Goal: Task Accomplishment & Management: Use online tool/utility

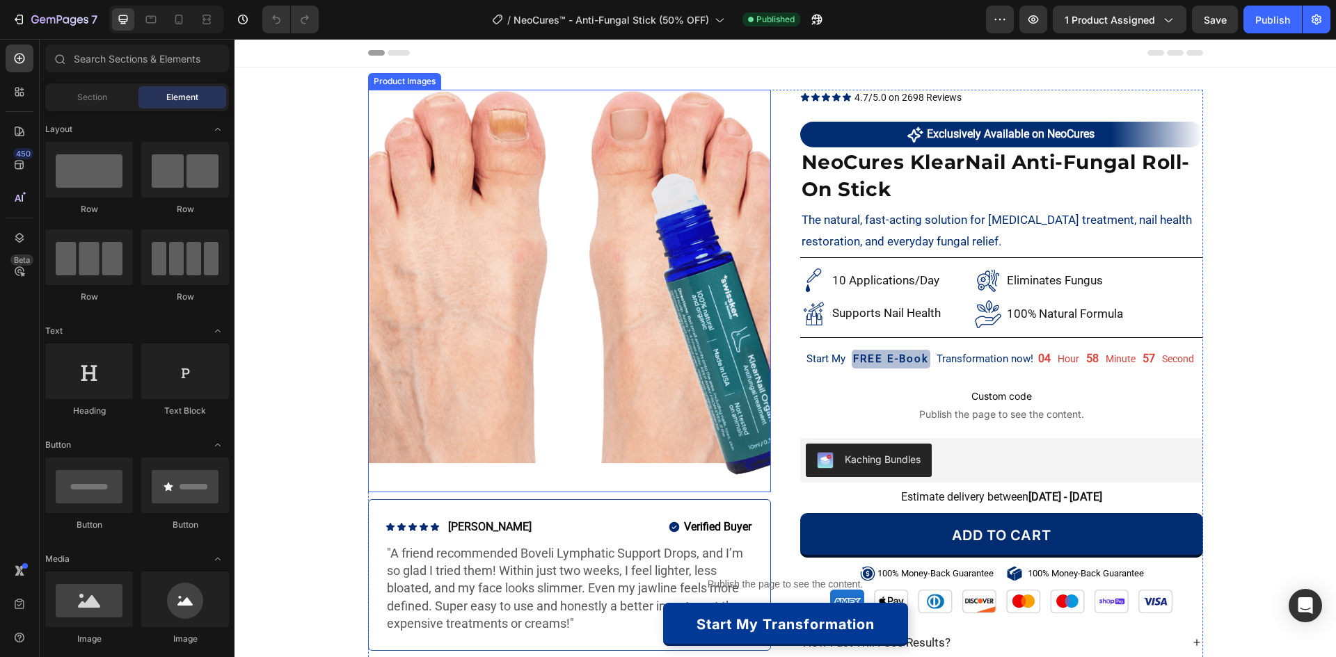
click at [598, 280] on img at bounding box center [569, 291] width 403 height 403
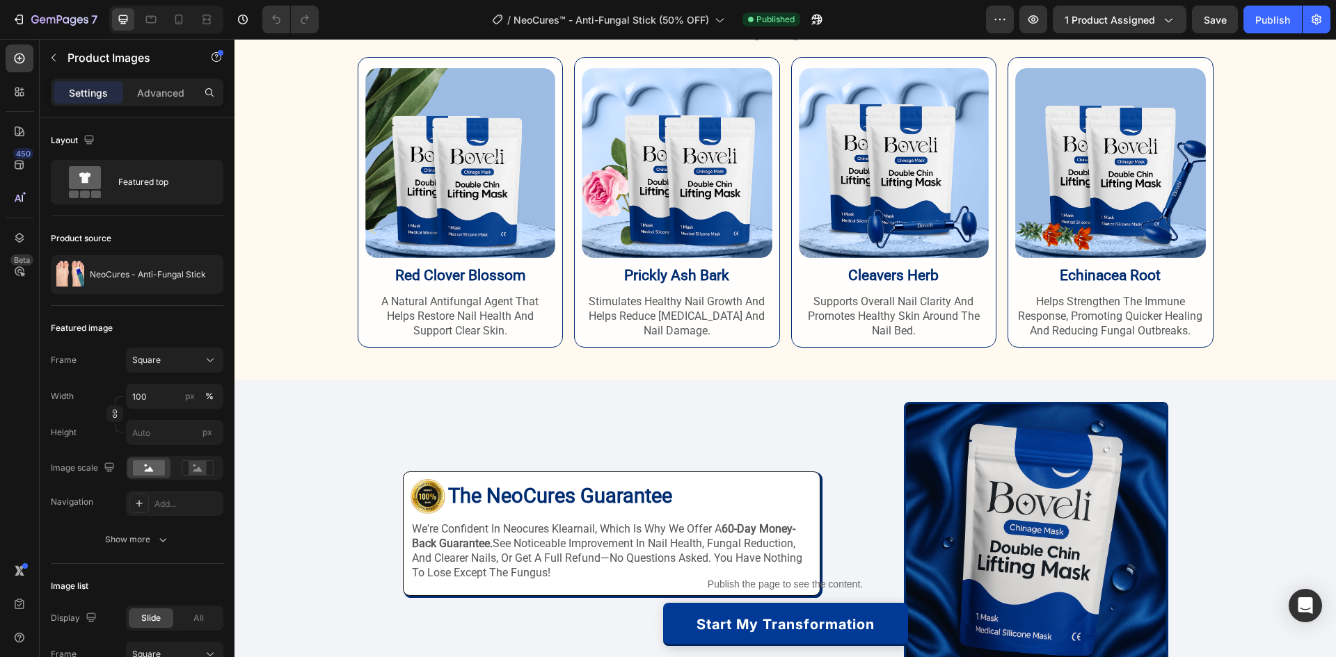
scroll to position [2577, 0]
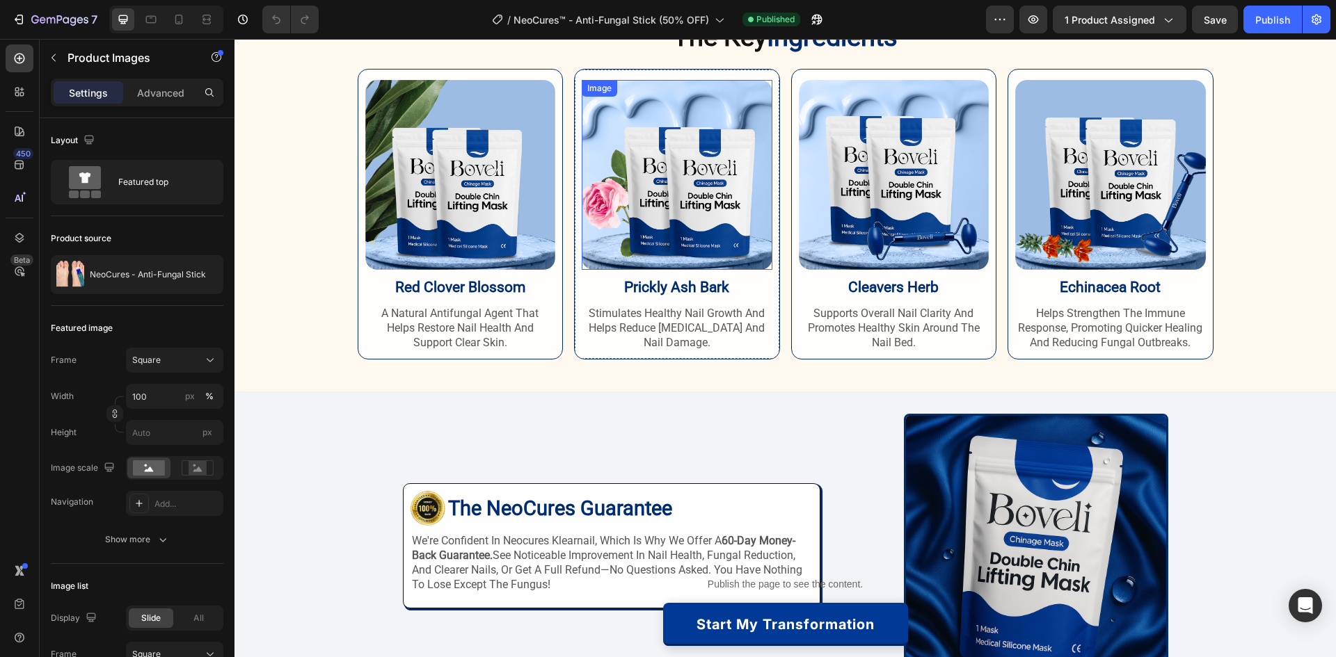
click at [670, 217] on img at bounding box center [677, 175] width 191 height 190
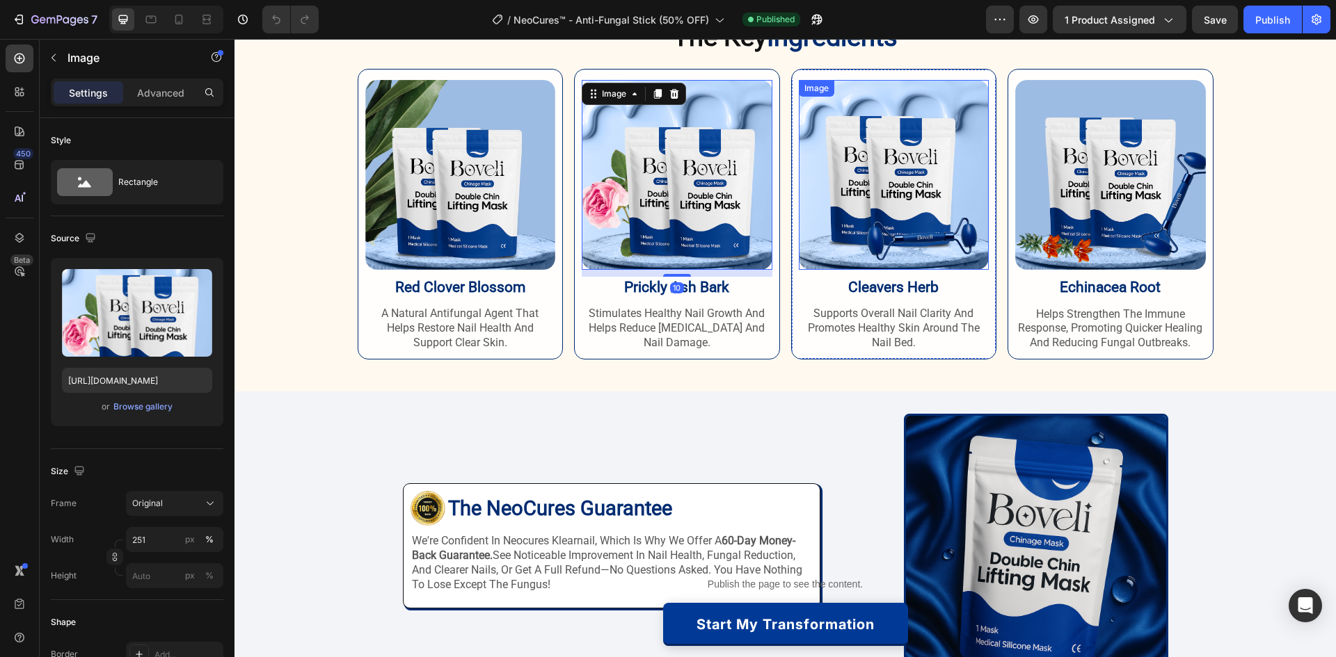
click at [830, 182] on img at bounding box center [894, 175] width 191 height 190
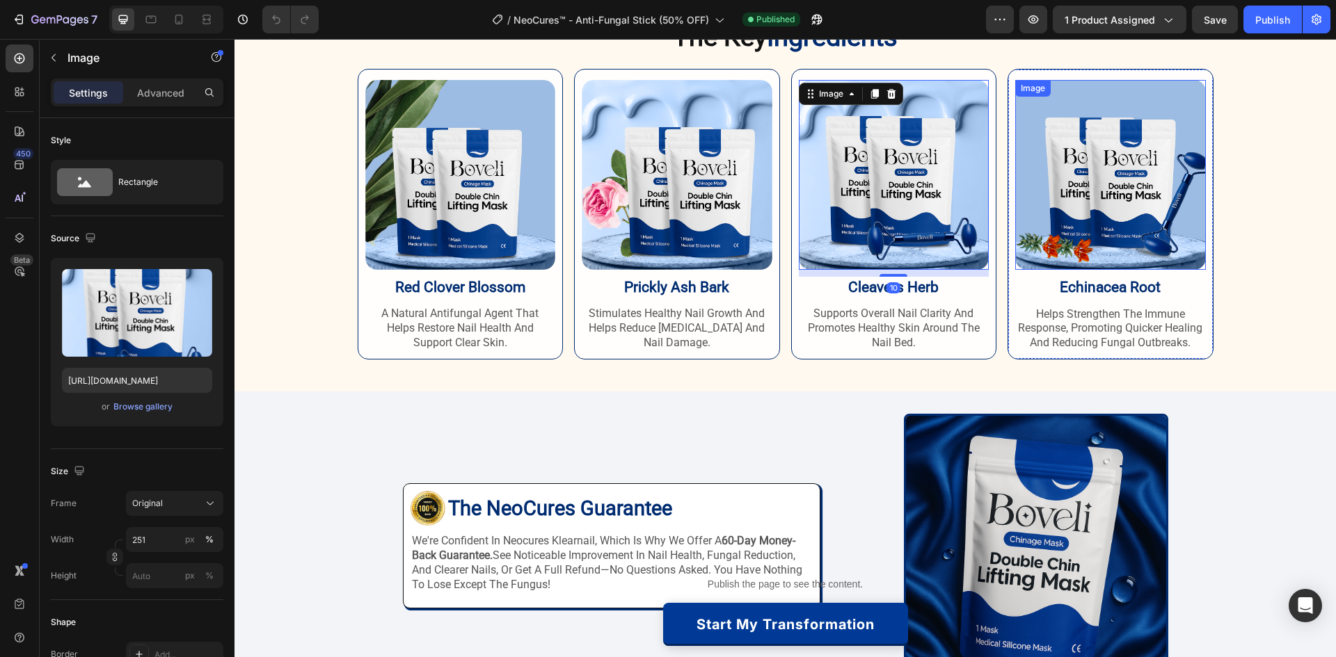
click at [1055, 148] on img at bounding box center [1110, 175] width 191 height 191
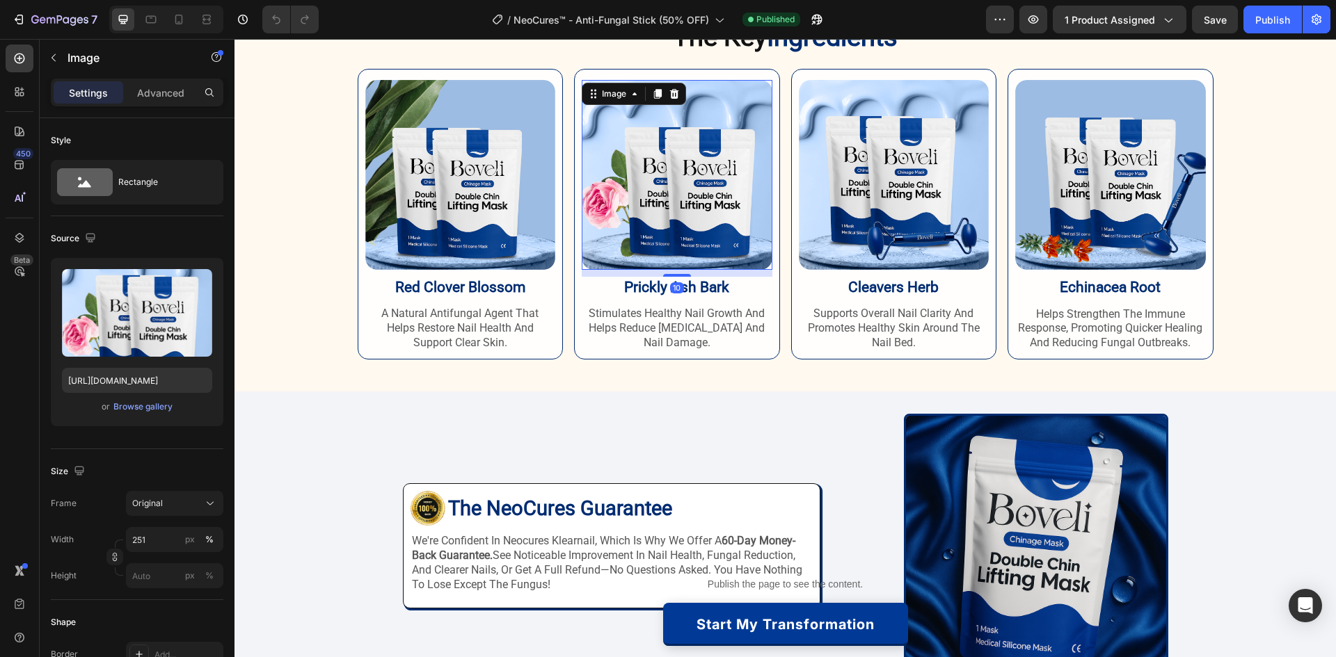
click at [650, 215] on img at bounding box center [677, 175] width 191 height 190
click at [482, 218] on img at bounding box center [460, 175] width 191 height 190
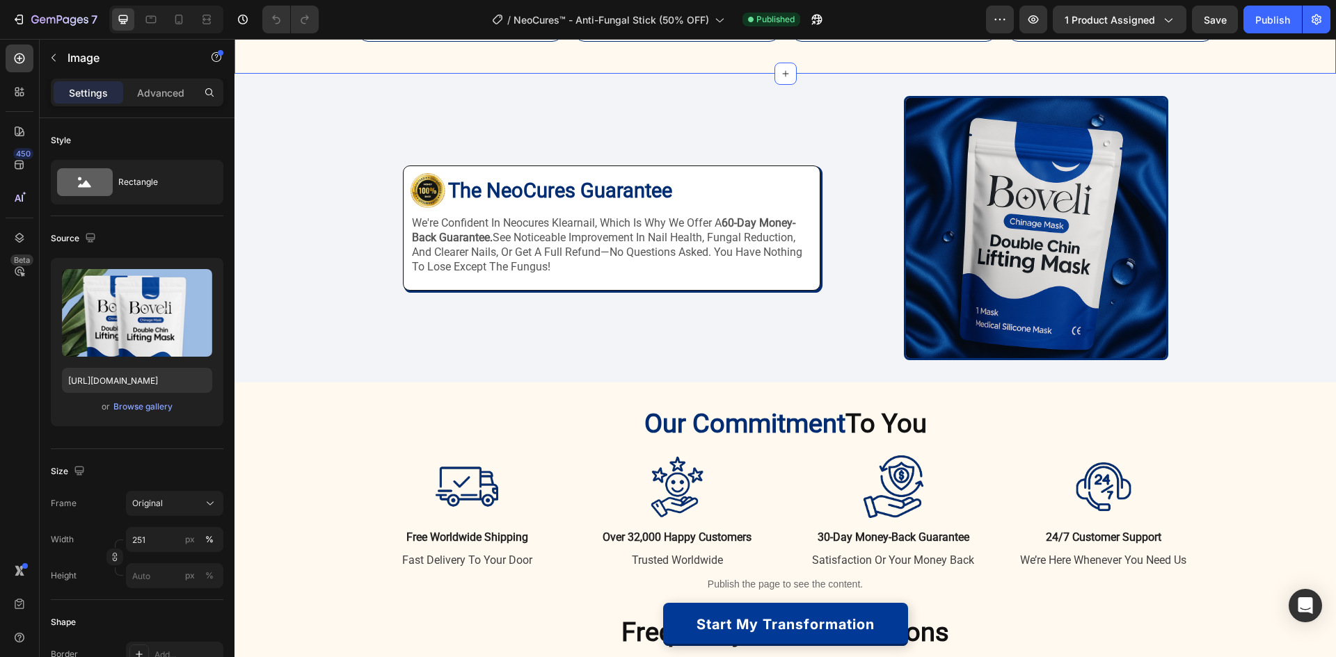
scroll to position [2925, 0]
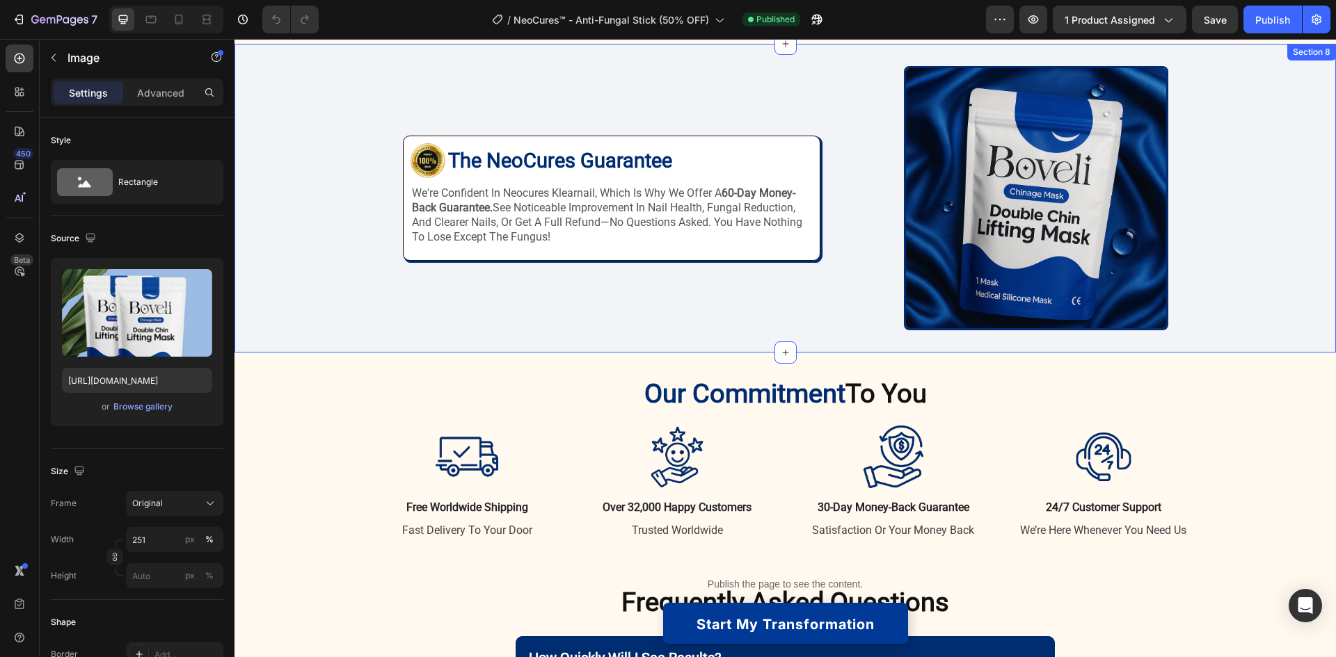
click at [600, 334] on div "Image Image The NeoCures Guarantee Heading Row we're confident in neocures klea…" at bounding box center [784, 198] width 1101 height 309
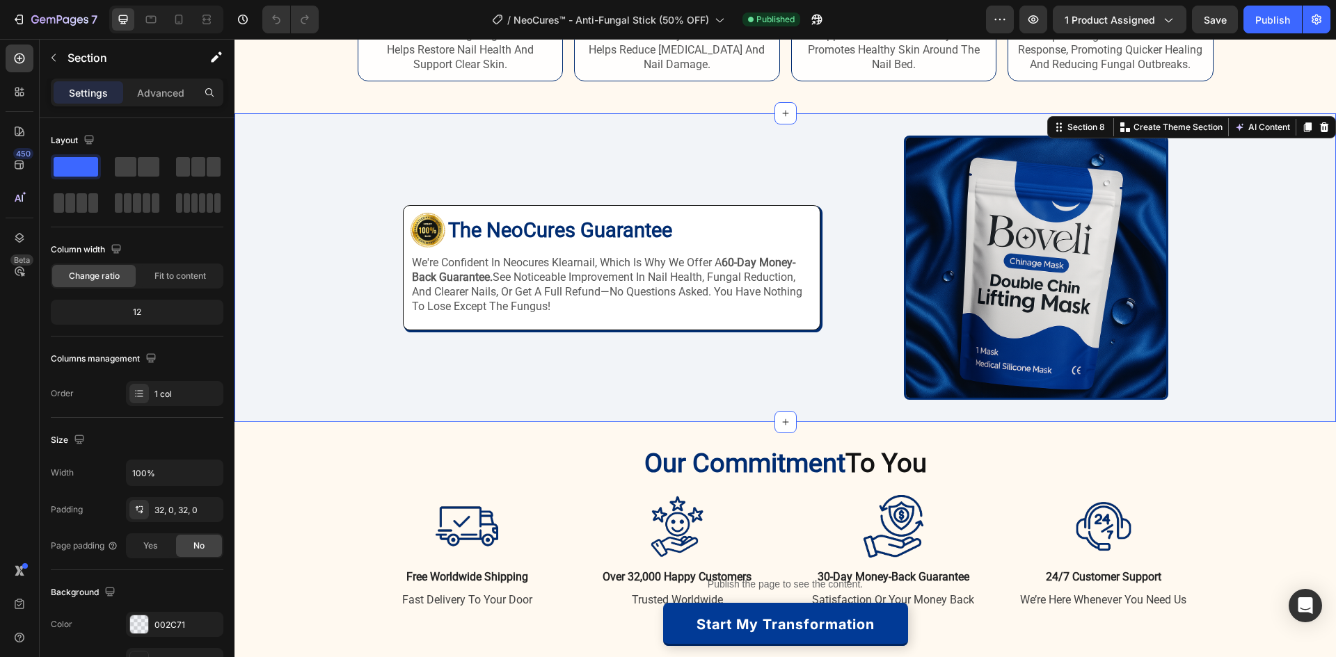
scroll to position [3203, 0]
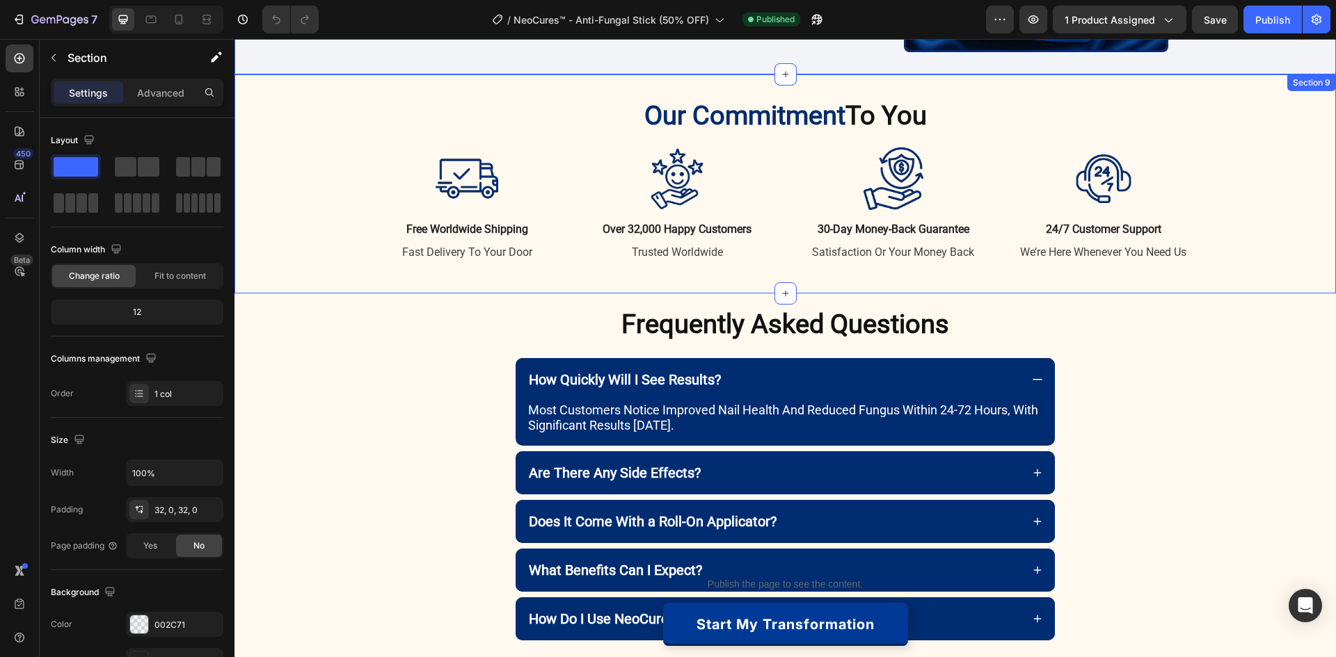
click at [324, 113] on div "Our Commitment To You Heading Row Image free worldwide shipping Text Block fast…" at bounding box center [785, 184] width 1081 height 170
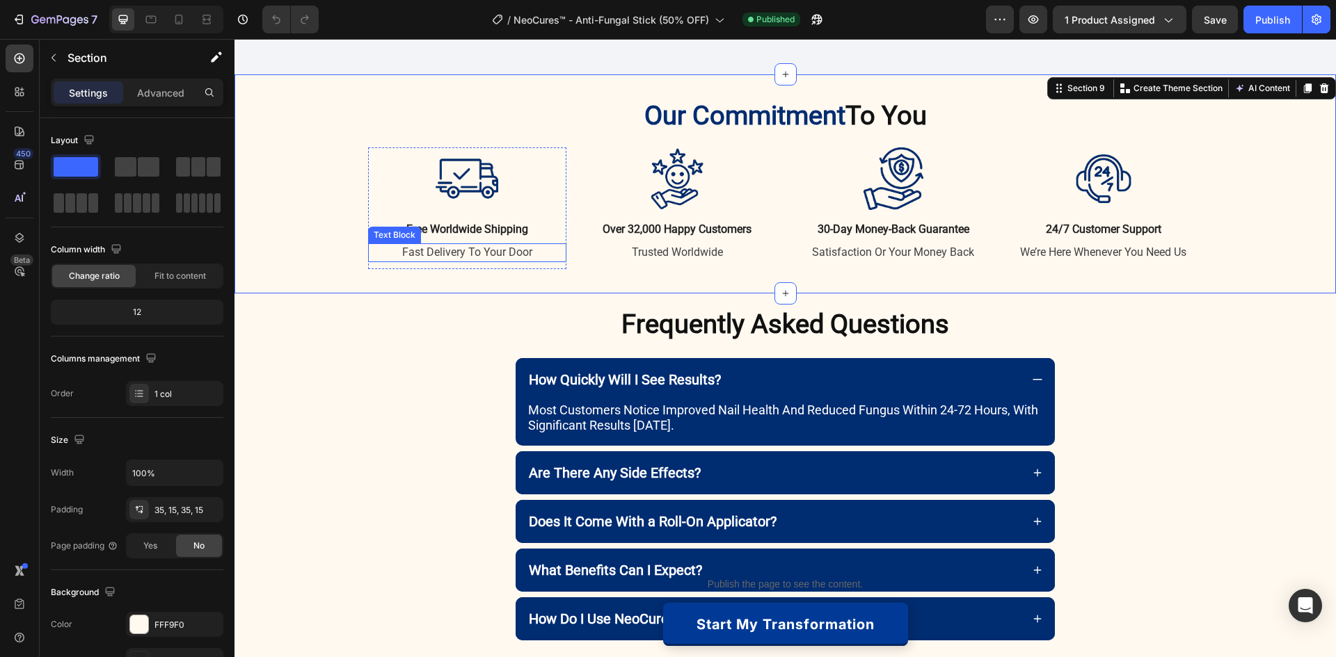
scroll to position [3412, 0]
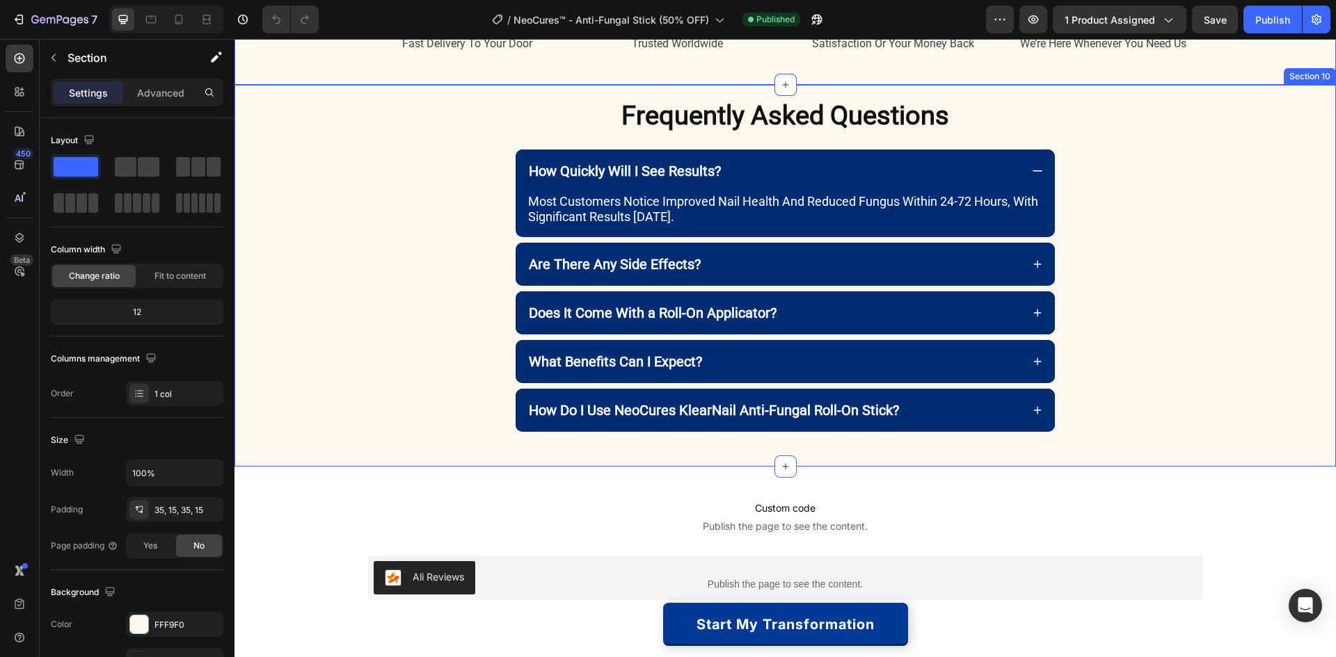
click at [329, 127] on div "Frequently Asked Questions Heading Row How Quickly Will I See Results? most cus…" at bounding box center [784, 271] width 1101 height 344
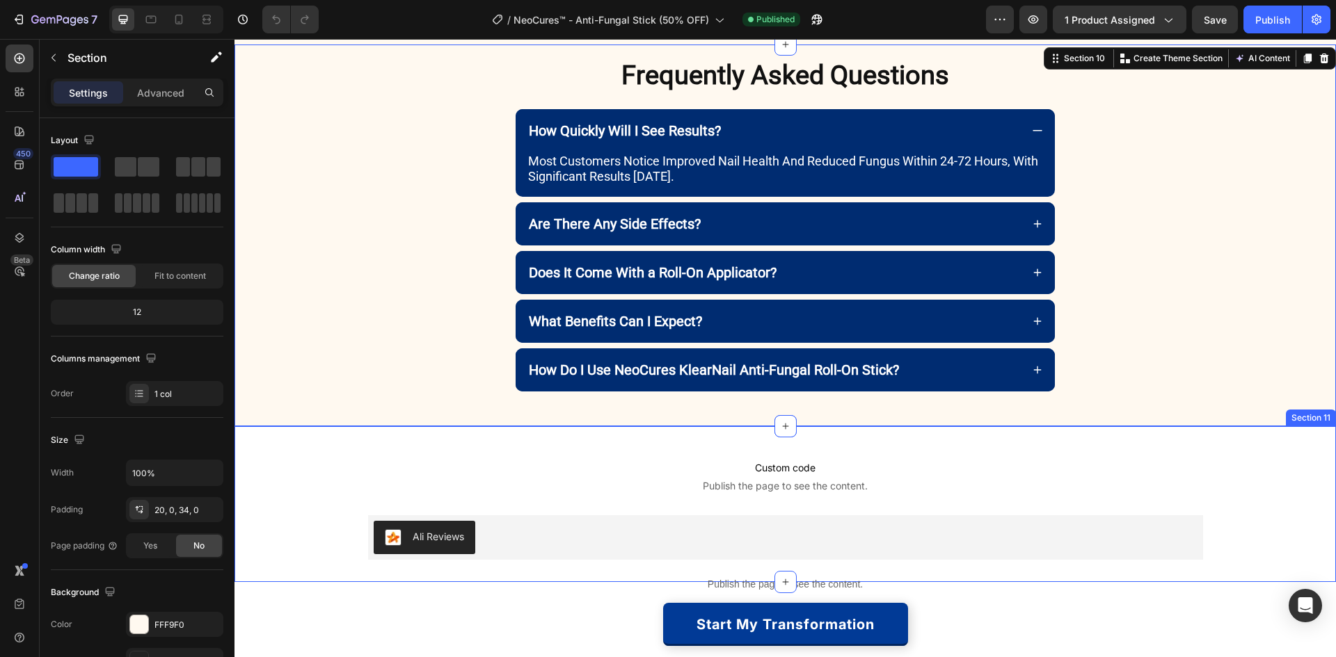
scroll to position [3551, 0]
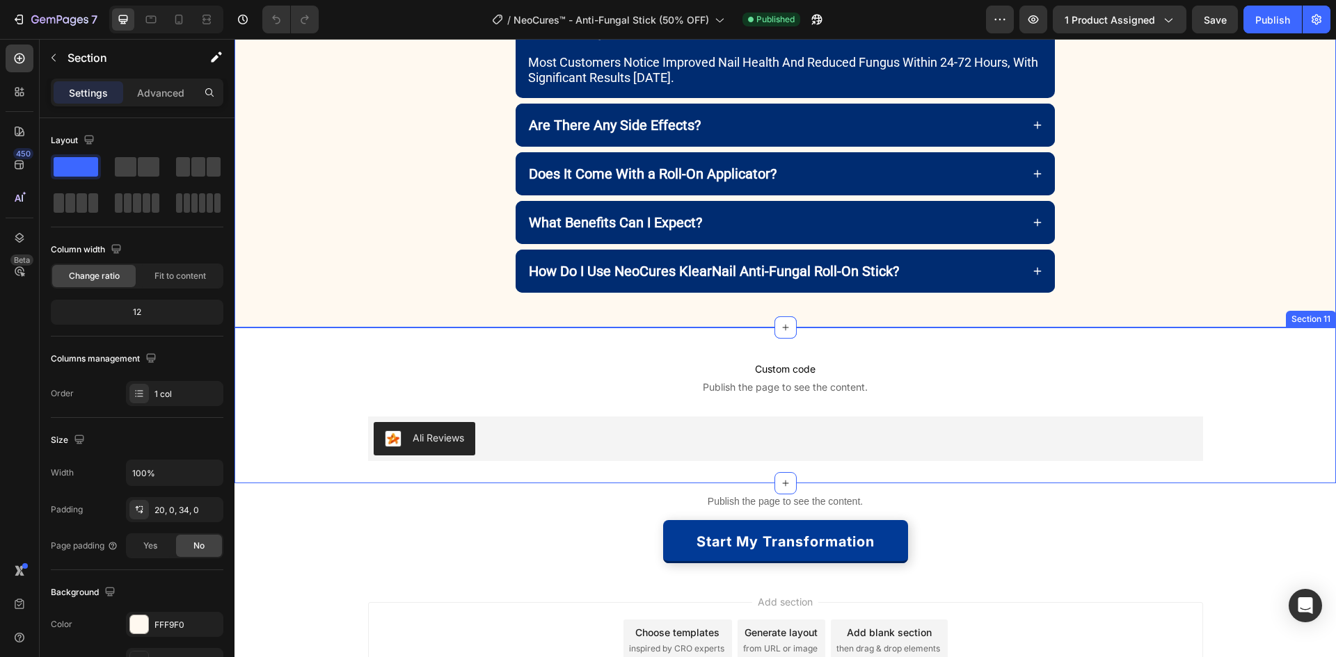
click at [326, 358] on div "Custom code Publish the page to see the content. Custom Code Ali Reviews Ali Re…" at bounding box center [784, 405] width 1101 height 111
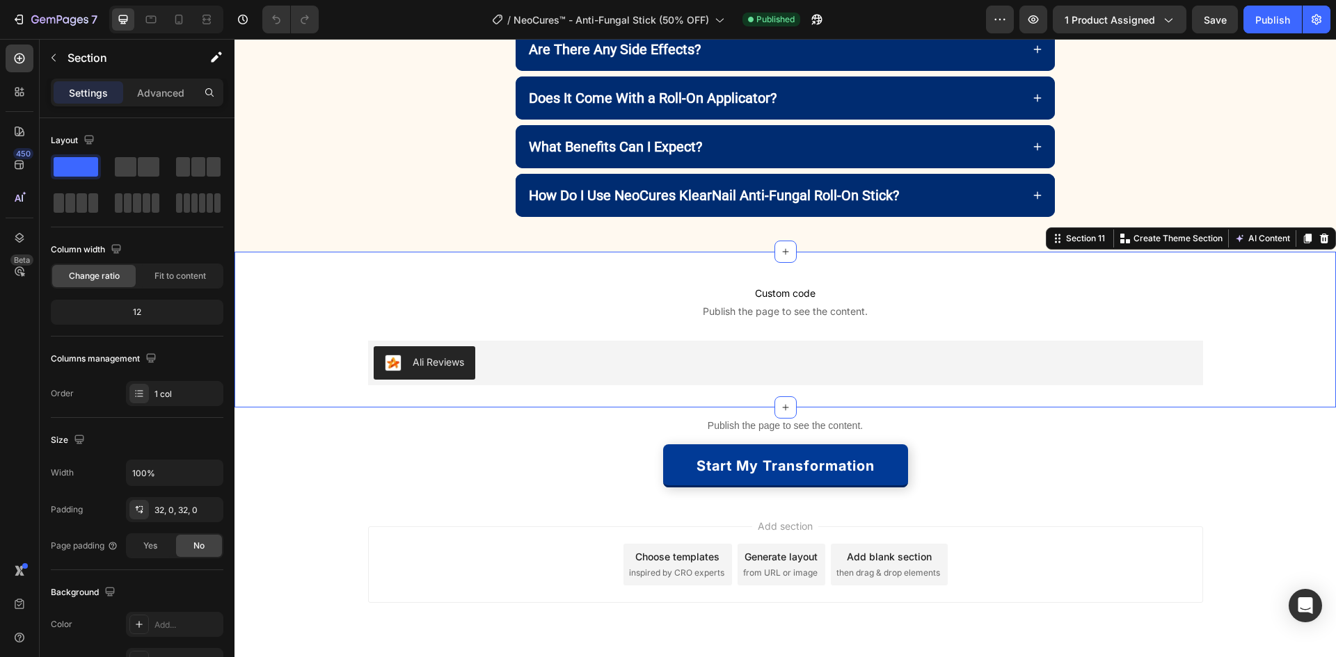
scroll to position [3669, 0]
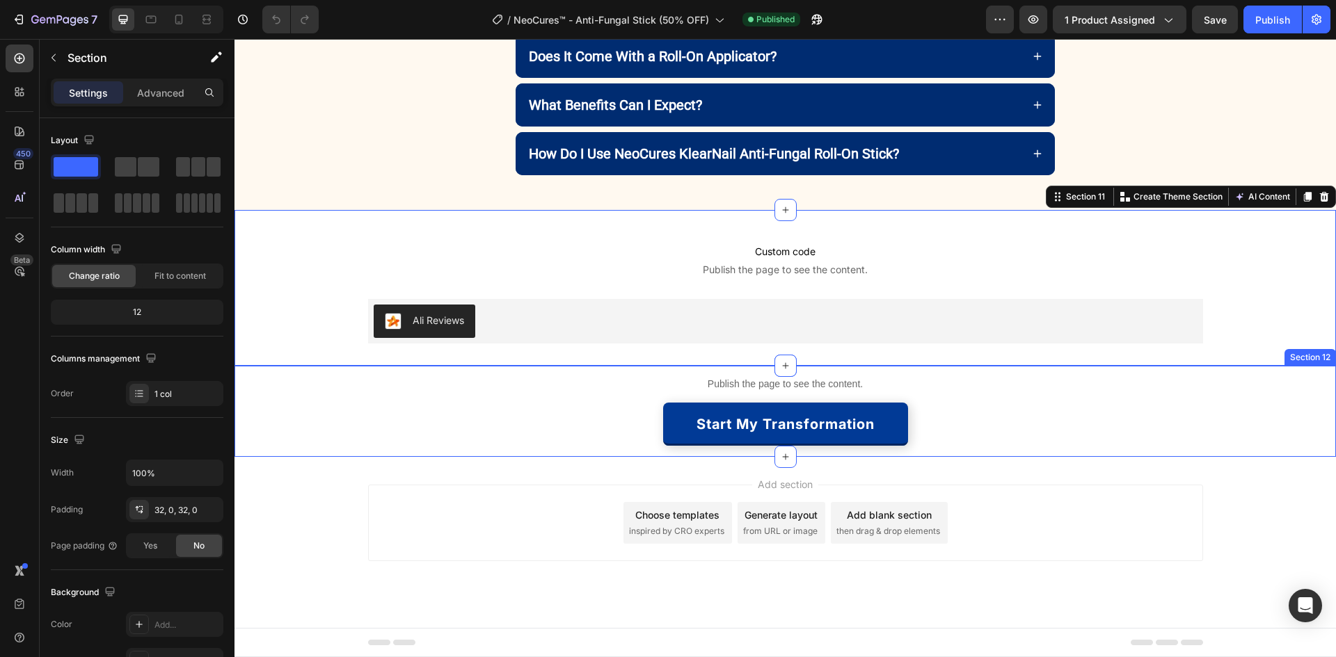
click at [359, 410] on div "Publish the page to see the content. Custom Code Start My Transformation Button…" at bounding box center [784, 411] width 1101 height 91
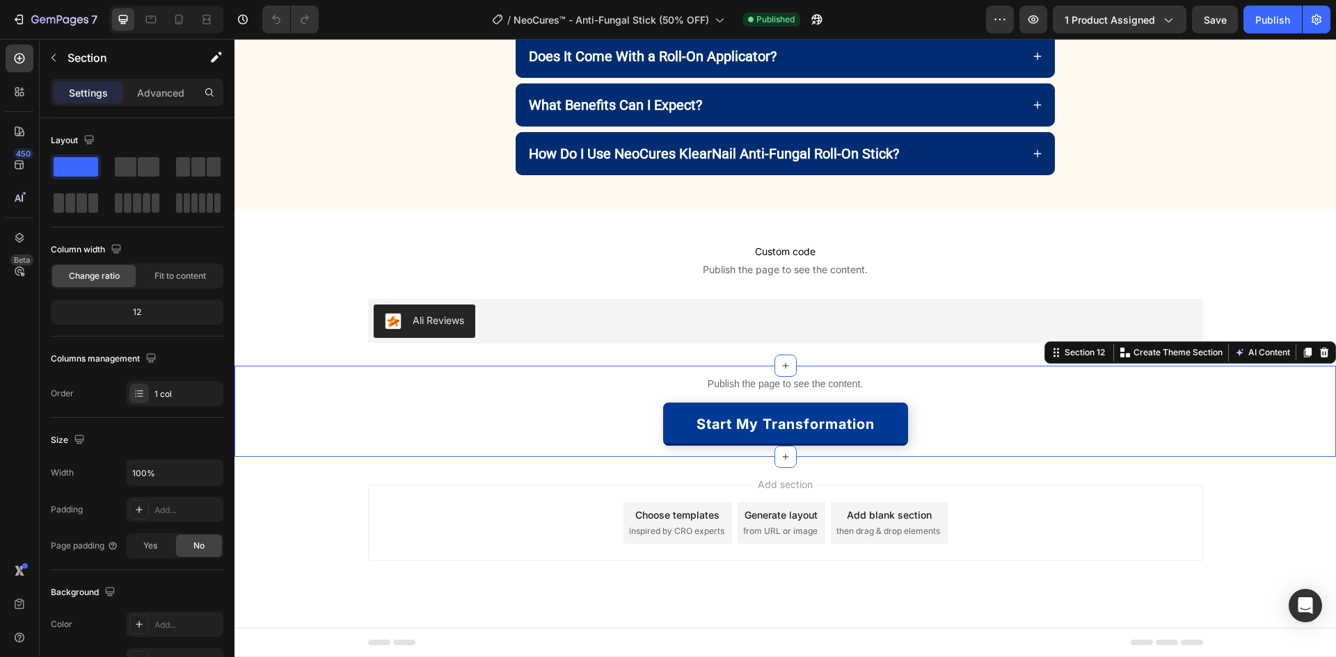
scroll to position [3460, 0]
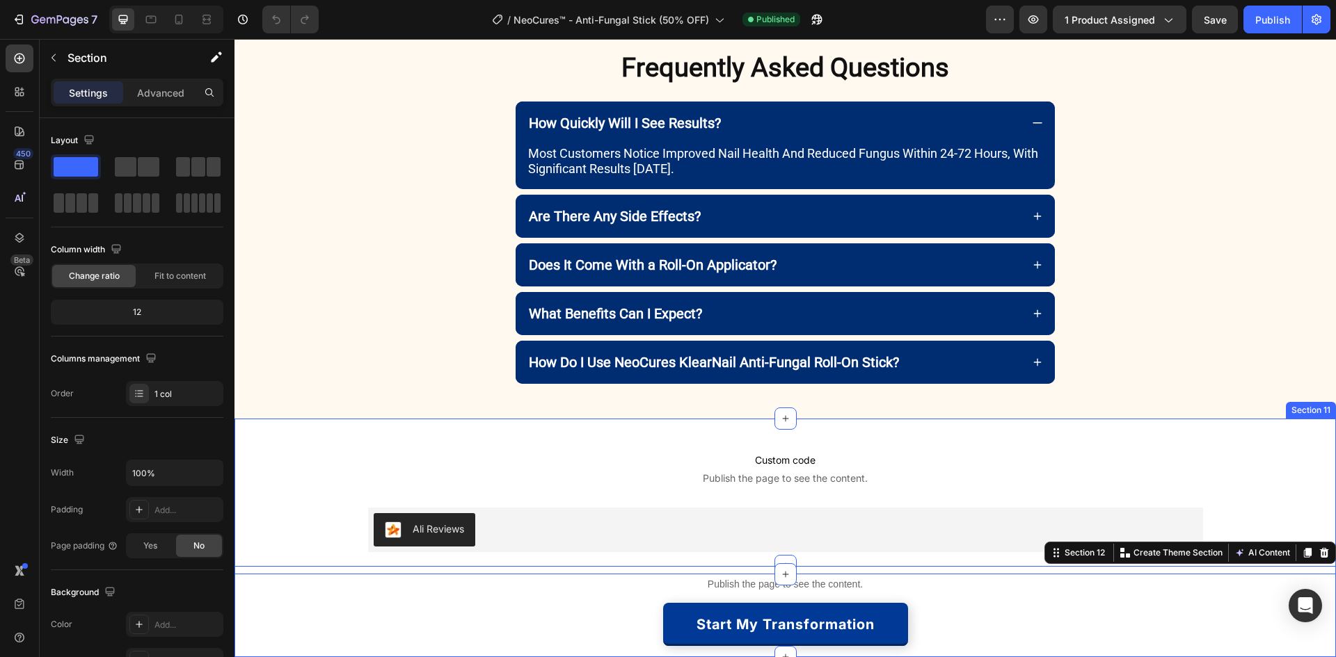
click at [358, 459] on div "Custom code Publish the page to see the content. Custom Code Ali Reviews Ali Re…" at bounding box center [784, 496] width 1101 height 111
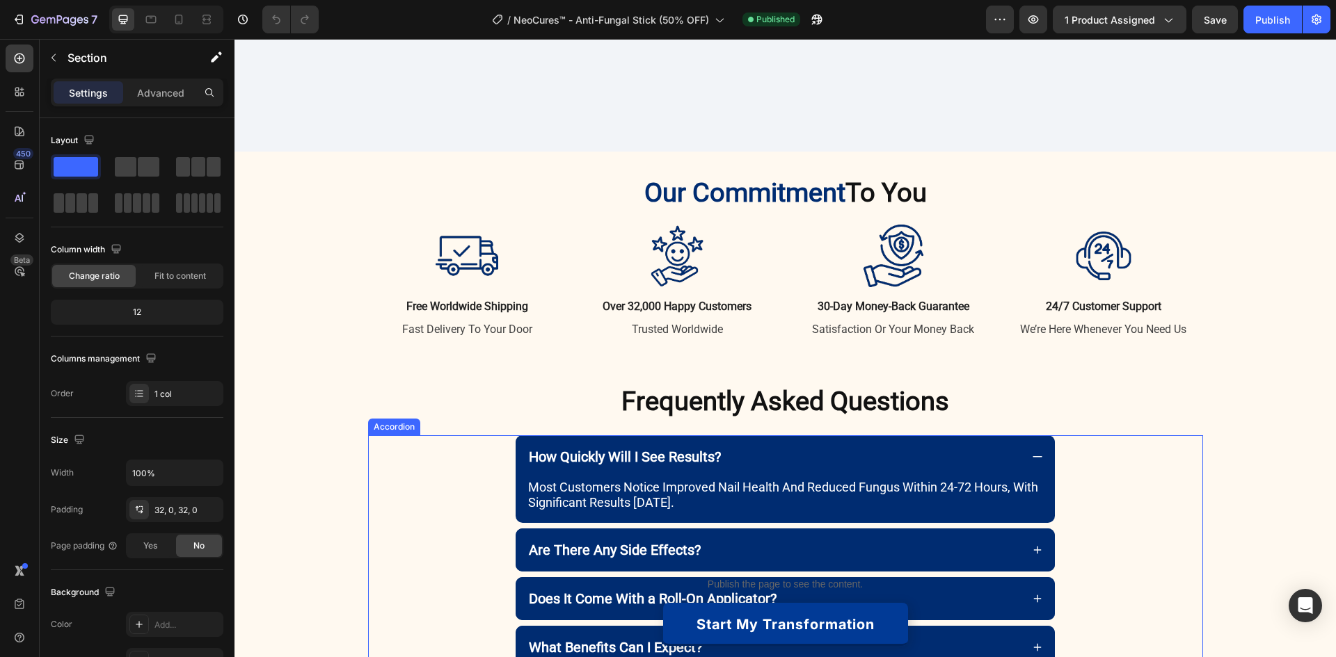
scroll to position [3251, 0]
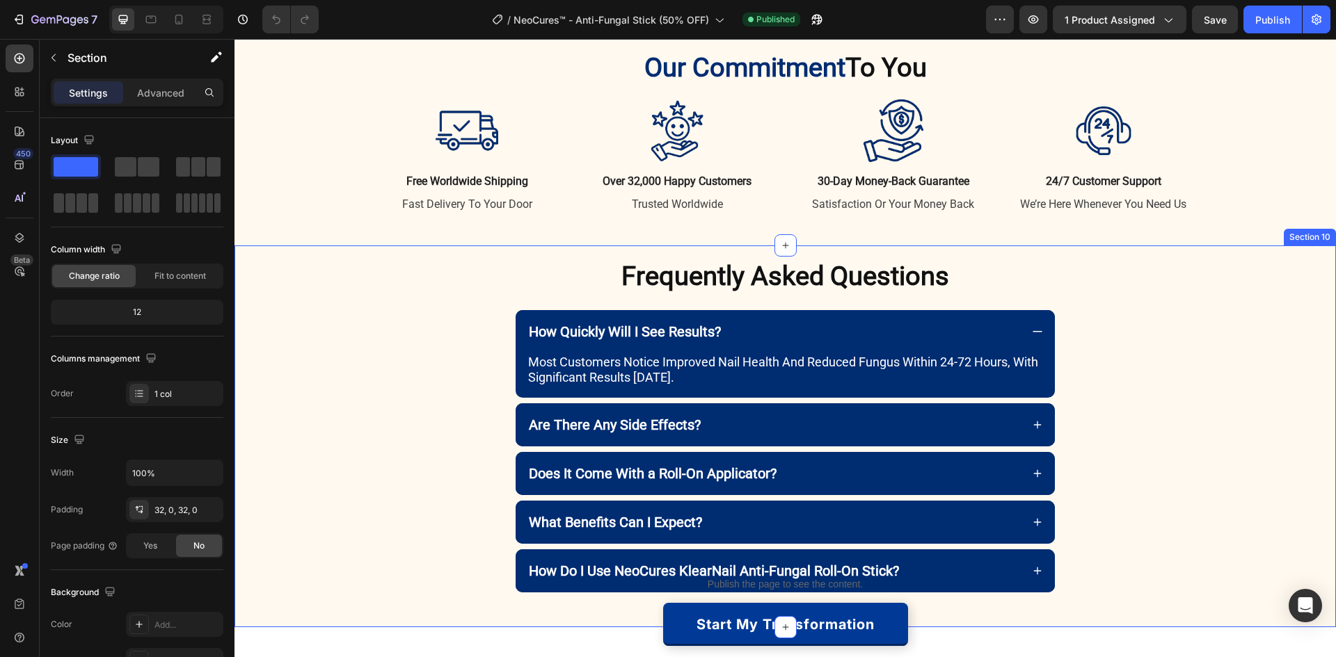
click at [308, 315] on div "Frequently Asked Questions Heading Row How Quickly Will I See Results? most cus…" at bounding box center [784, 432] width 1101 height 344
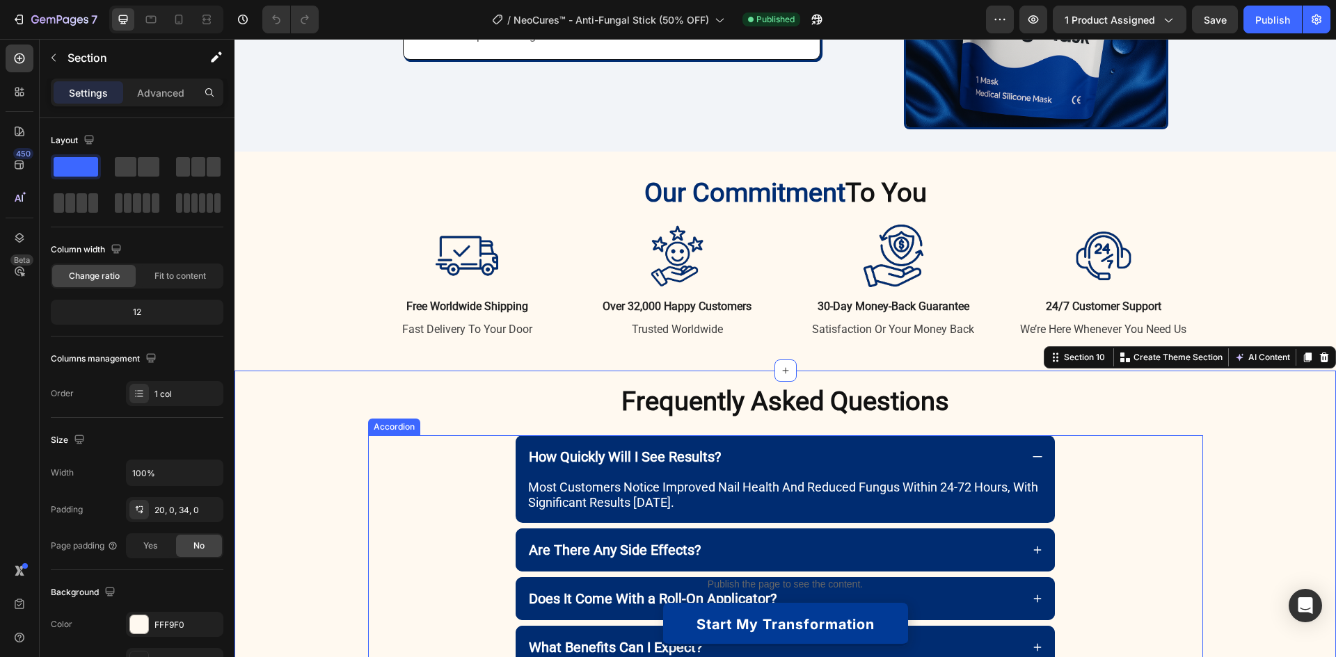
scroll to position [3112, 0]
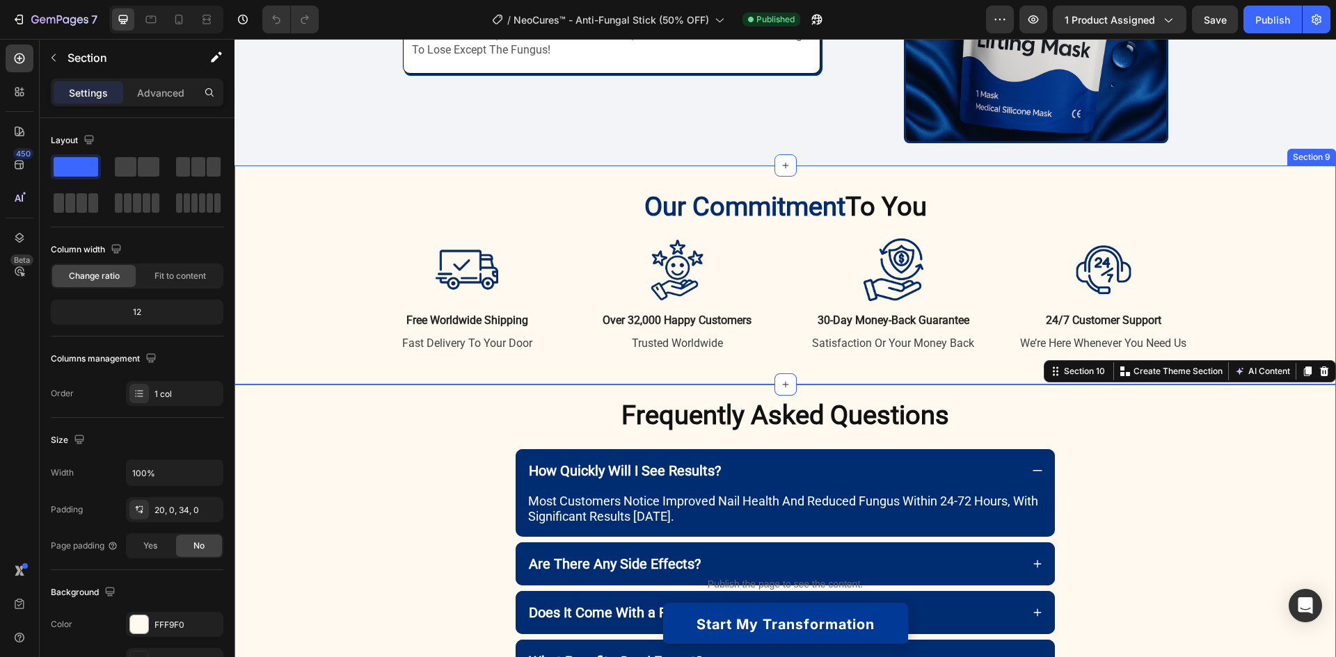
click at [296, 216] on div "Our Commitment To You Heading Row Image free worldwide shipping Text Block fast…" at bounding box center [785, 275] width 1081 height 170
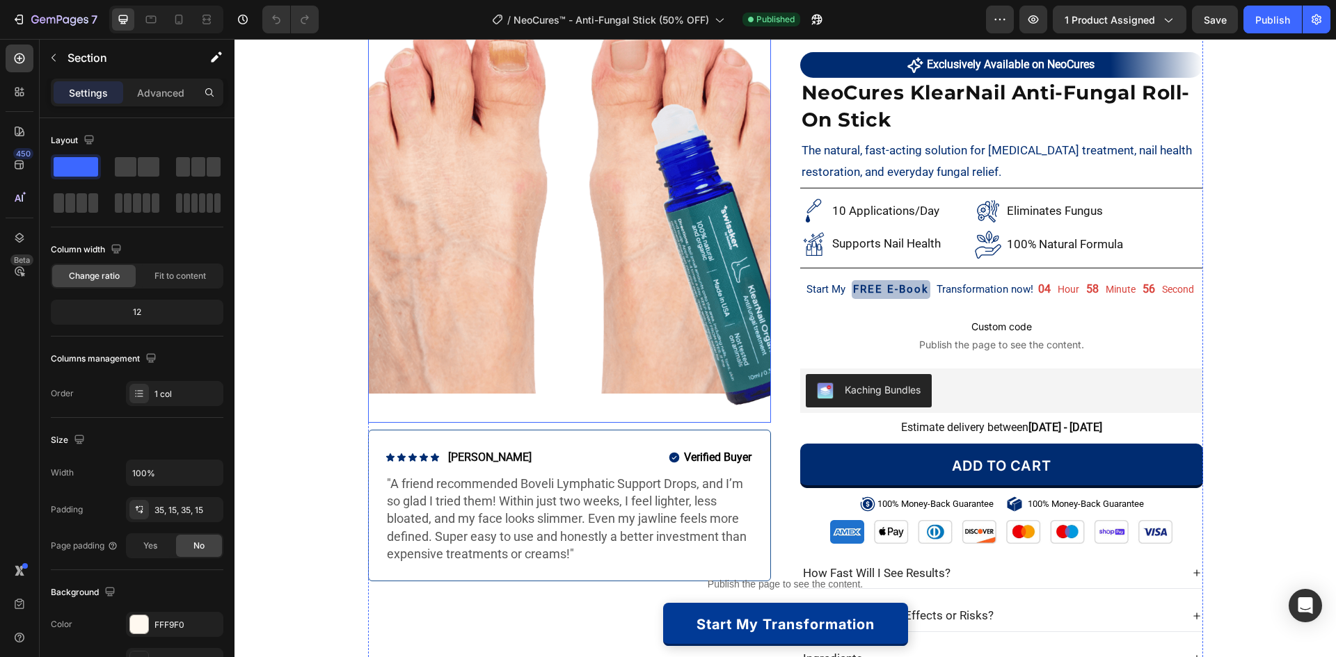
scroll to position [0, 0]
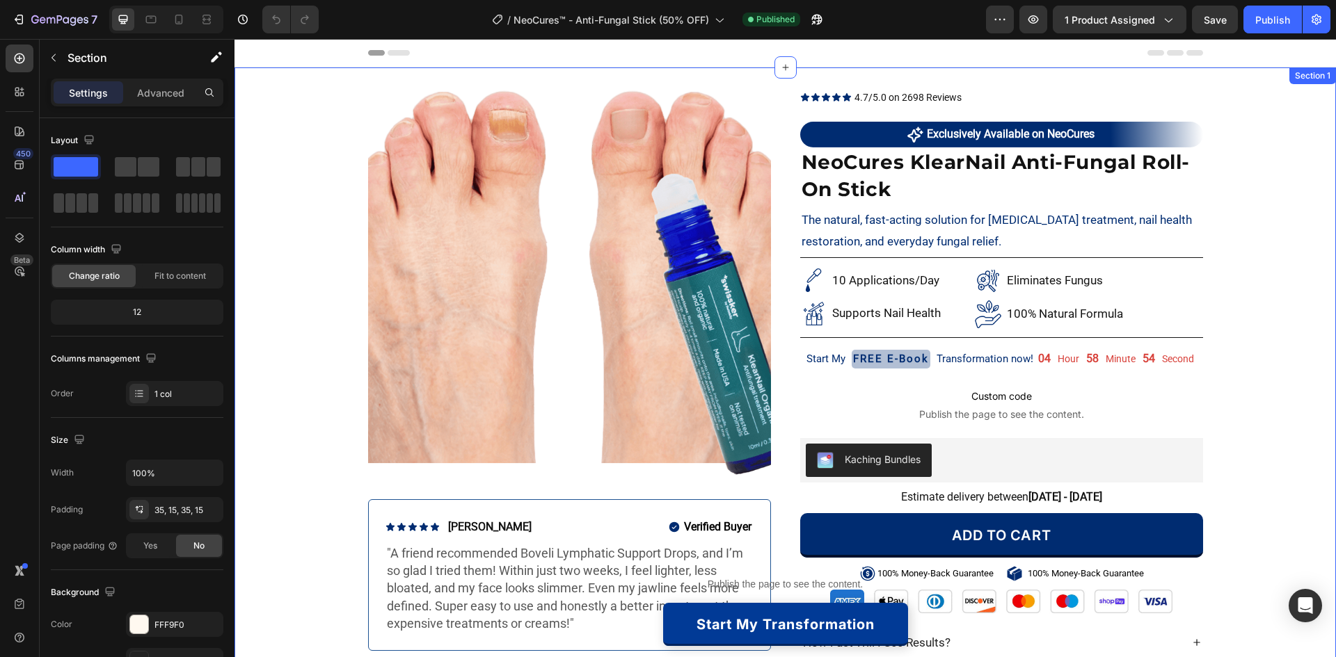
click at [296, 220] on div "Product Images Icon Icon Icon Icon Icon Icon List [PERSON_NAME] Text Block Row …" at bounding box center [784, 417] width 1101 height 655
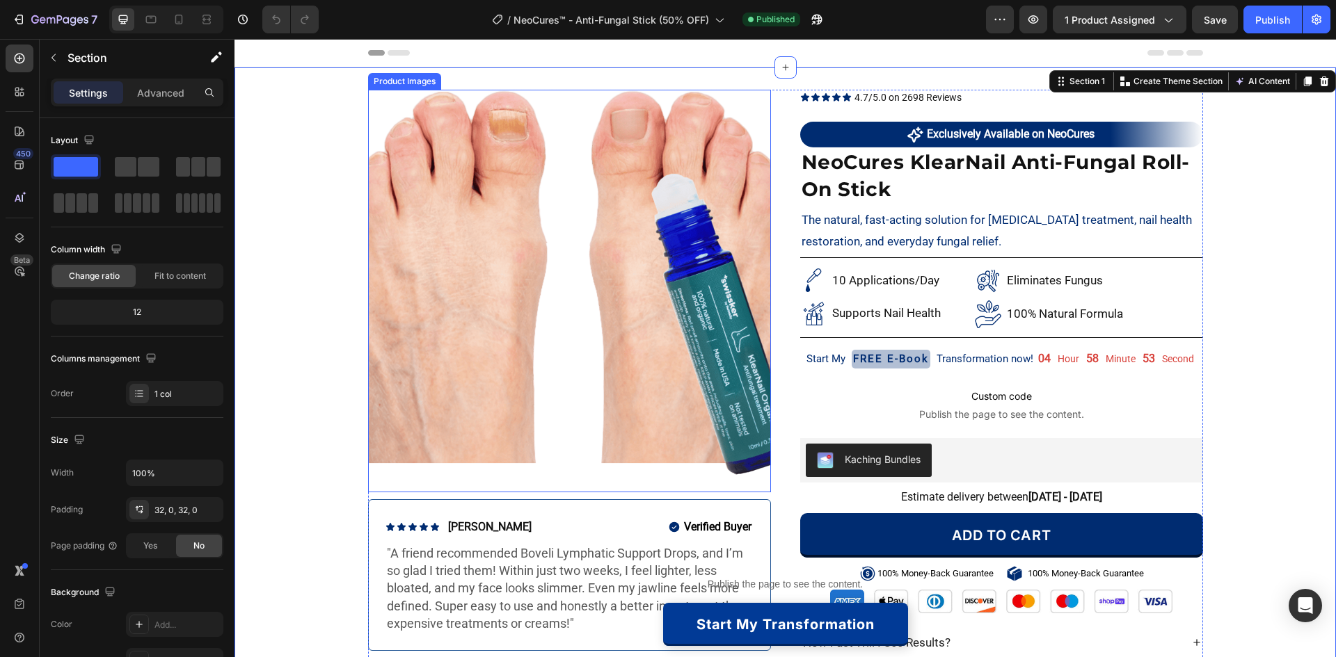
click at [448, 236] on img at bounding box center [569, 291] width 403 height 403
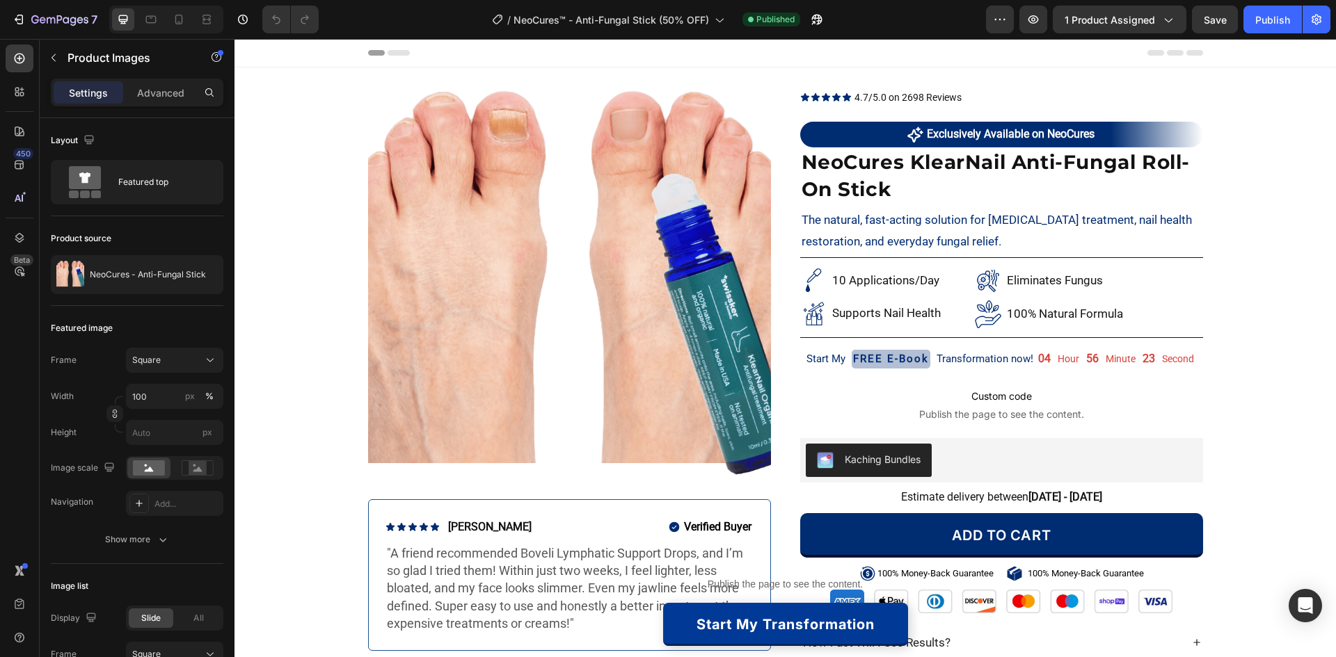
click at [571, 281] on img at bounding box center [569, 291] width 403 height 403
click at [314, 179] on div "Product Images Icon Icon Icon Icon Icon Icon List [PERSON_NAME] Text Block Row …" at bounding box center [784, 417] width 1101 height 655
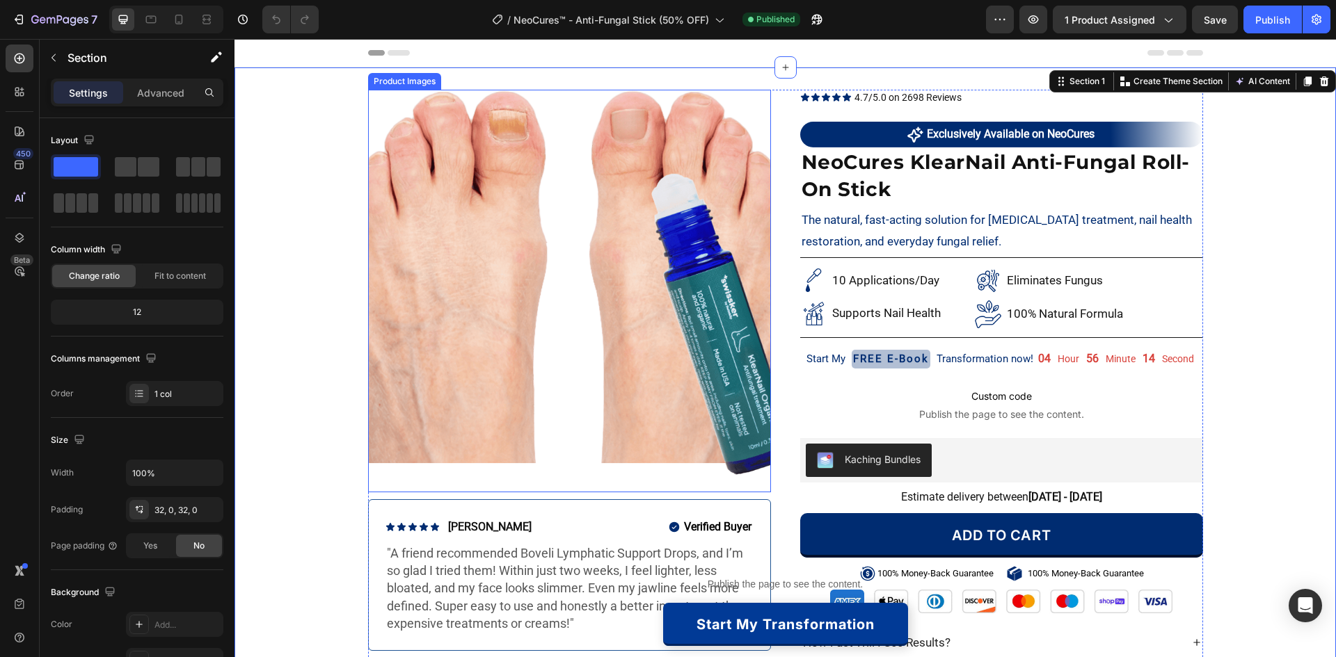
click at [538, 318] on img at bounding box center [569, 291] width 403 height 403
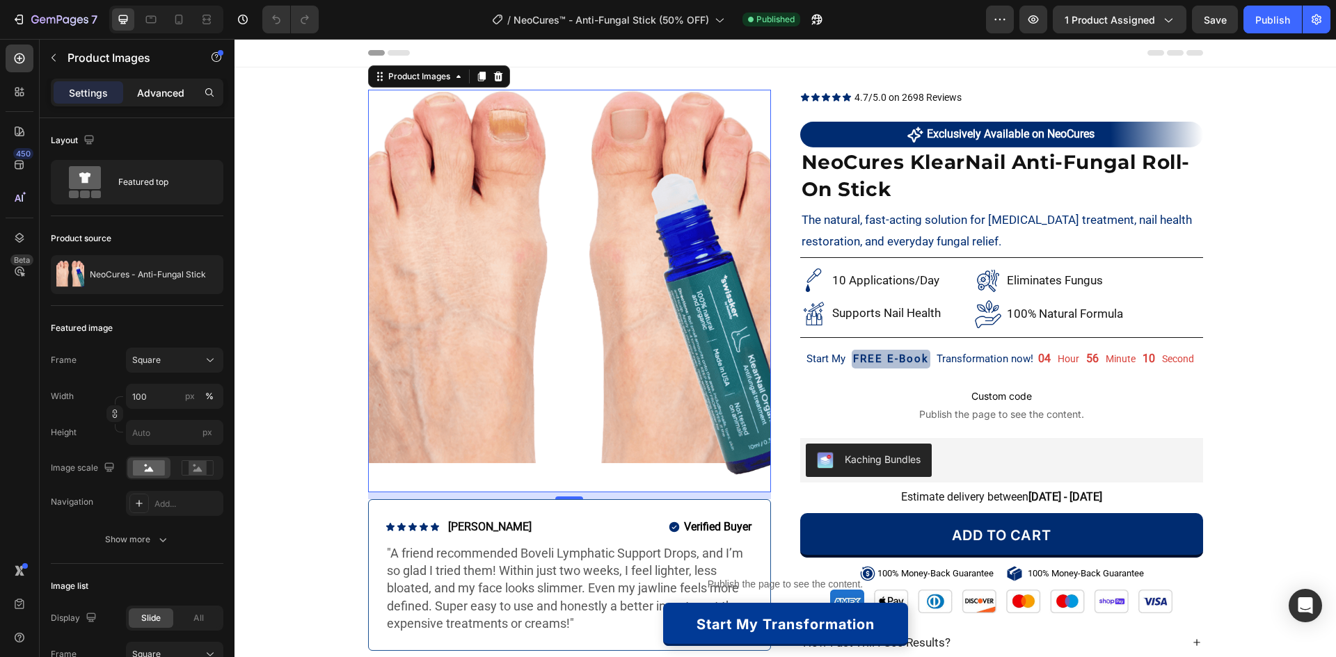
click at [161, 99] on p "Advanced" at bounding box center [160, 93] width 47 height 15
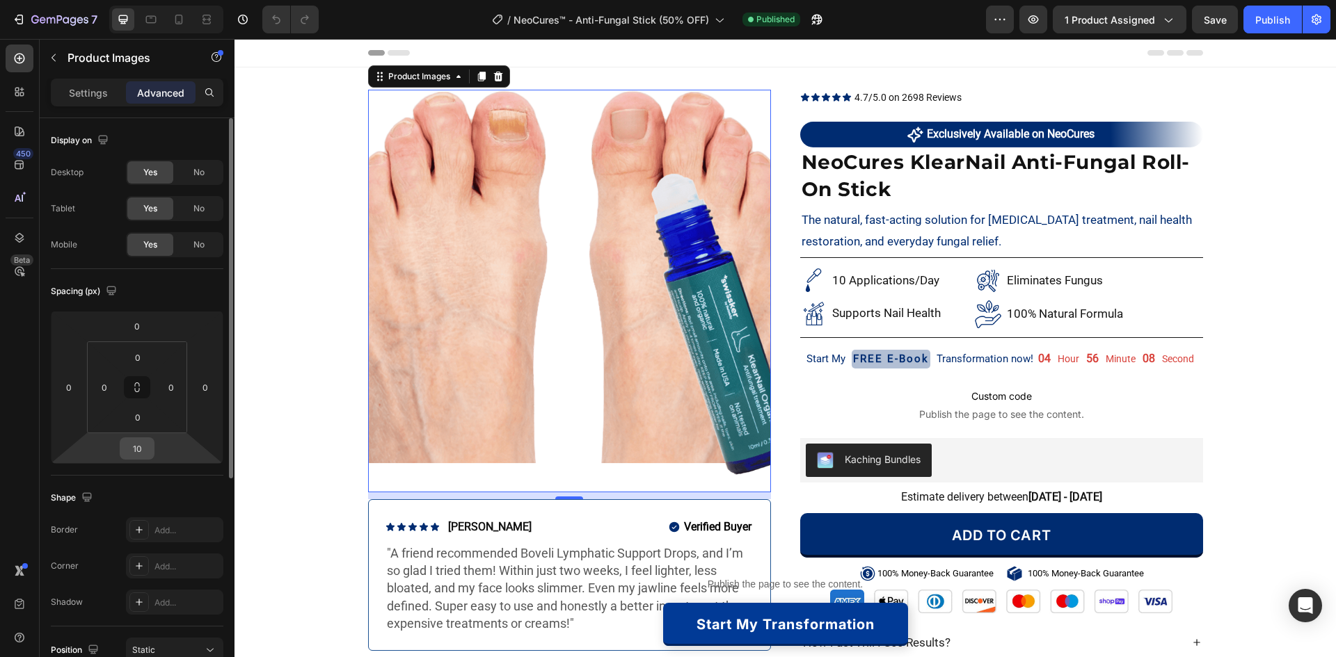
click at [131, 444] on input "10" at bounding box center [137, 448] width 28 height 21
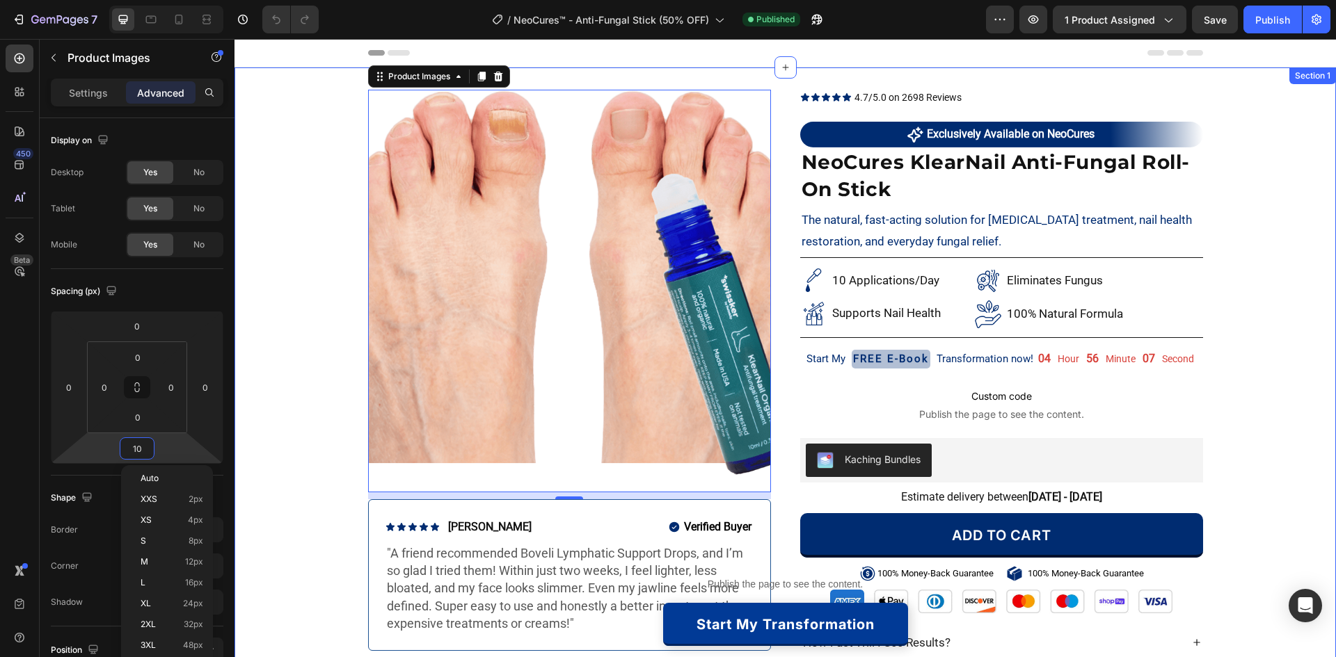
click at [291, 417] on div "Product Images 10 Icon Icon Icon Icon Icon Icon List [PERSON_NAME] Text Block R…" at bounding box center [784, 417] width 1101 height 655
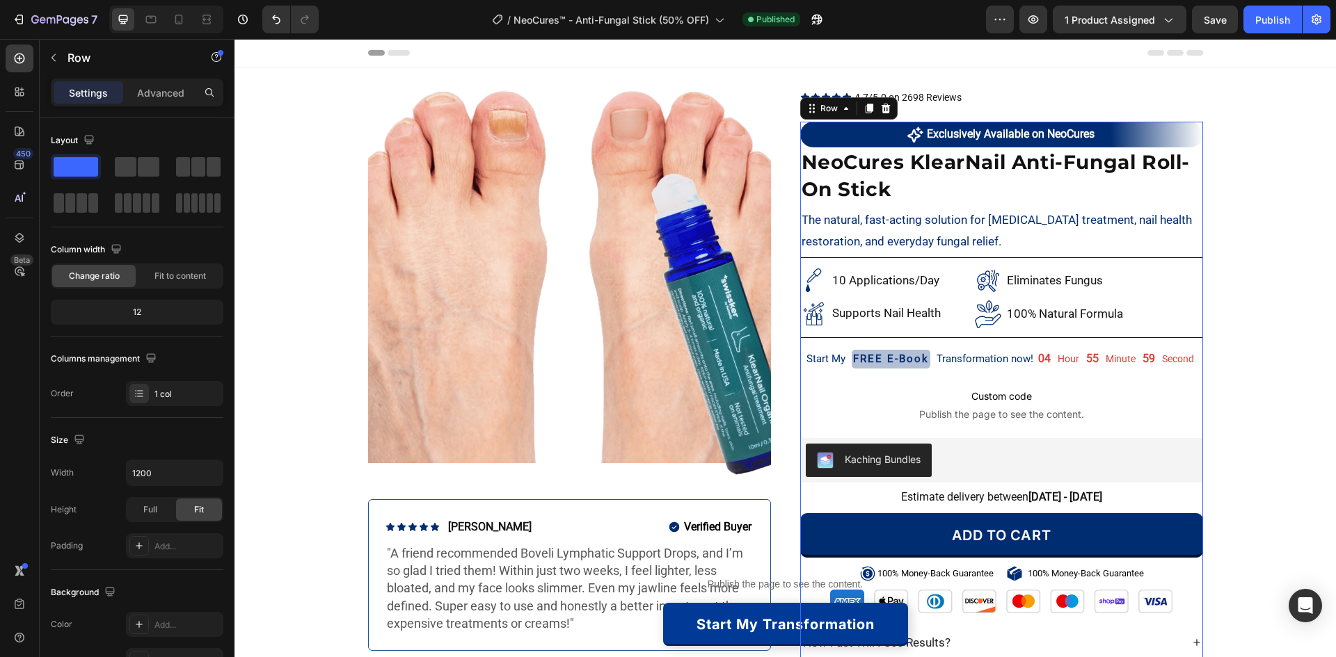
click at [1195, 147] on div "Exclusively Available on NeoCures Item List ✦ Exclusively available on DoubleCh…" at bounding box center [1001, 433] width 403 height 622
click at [1225, 303] on div "Product Images Icon Icon Icon Icon Icon Icon List [PERSON_NAME] Text Block Row …" at bounding box center [784, 417] width 1101 height 655
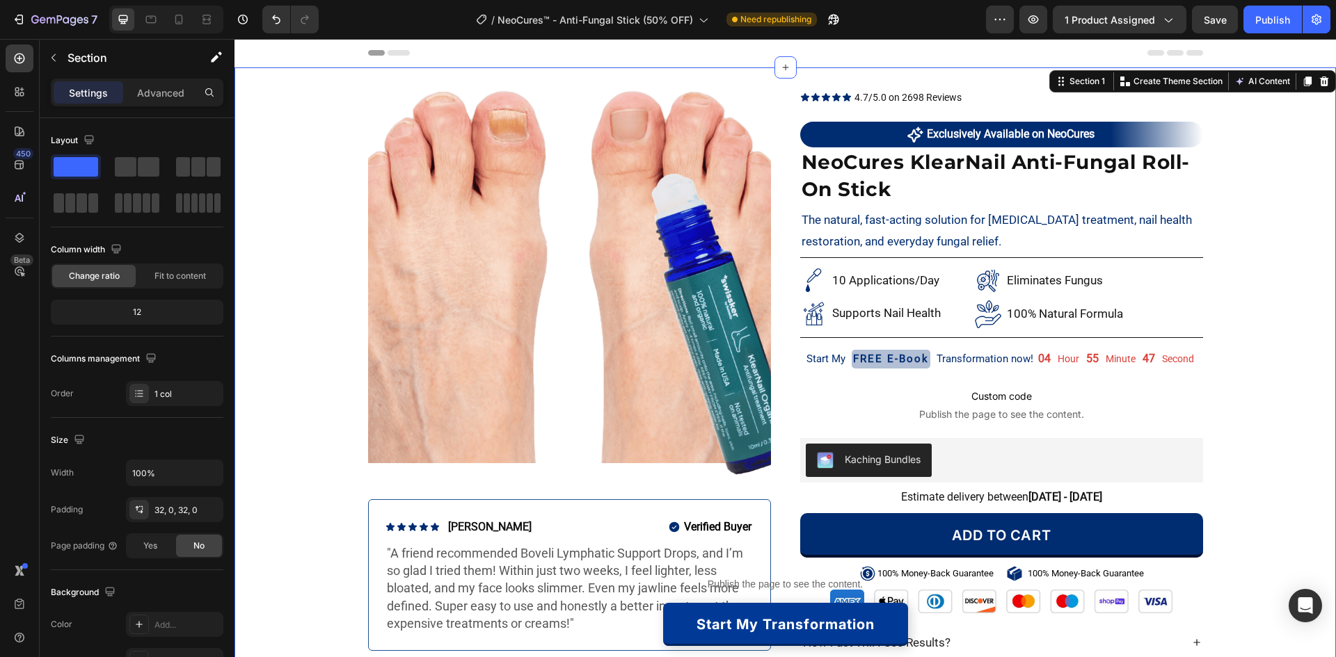
click at [312, 294] on div "Product Images Icon Icon Icon Icon Icon Icon List [PERSON_NAME] Text Block Row …" at bounding box center [784, 417] width 1101 height 655
click at [486, 314] on img at bounding box center [569, 291] width 403 height 403
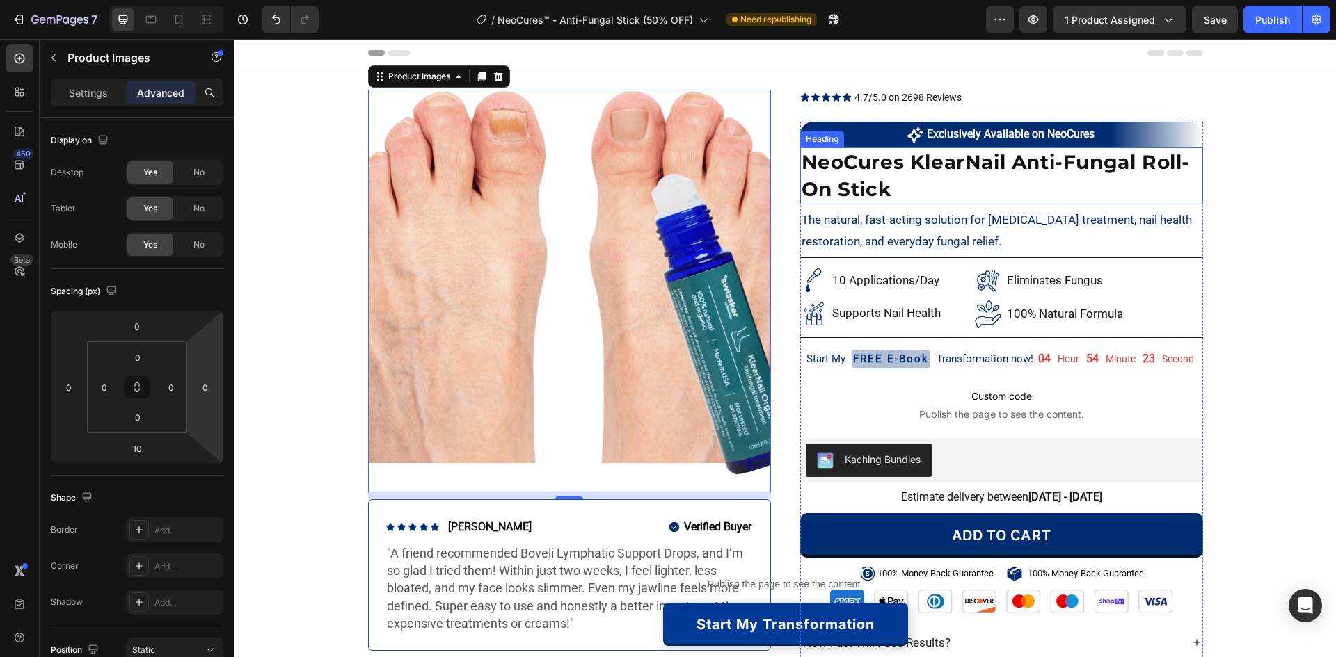
click at [989, 178] on h2 "NeoCures KlearNail Anti-Fungal Roll-On Stick" at bounding box center [1001, 176] width 403 height 57
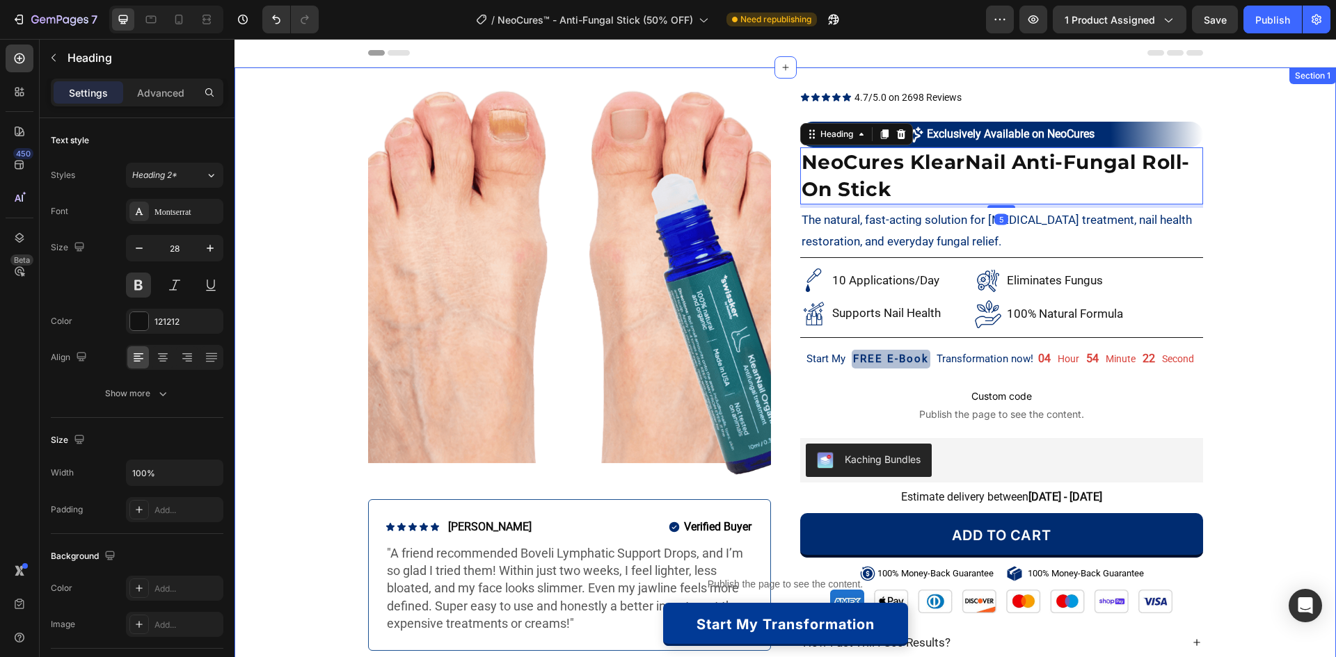
click at [1267, 238] on div "Product Images Icon Icon Icon Icon Icon Icon List [PERSON_NAME] Text Block Row …" at bounding box center [784, 417] width 1101 height 655
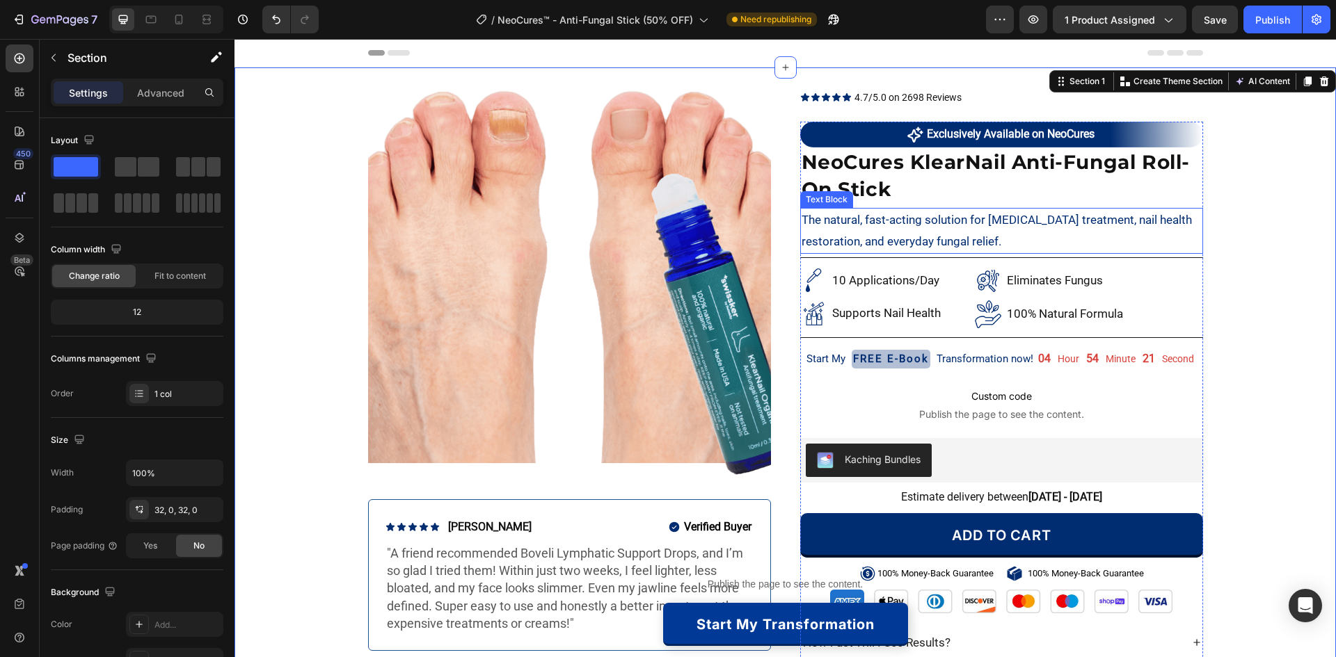
click at [969, 223] on p "The natural, fast-acting solution for [MEDICAL_DATA] treatment, nail health res…" at bounding box center [1002, 230] width 400 height 42
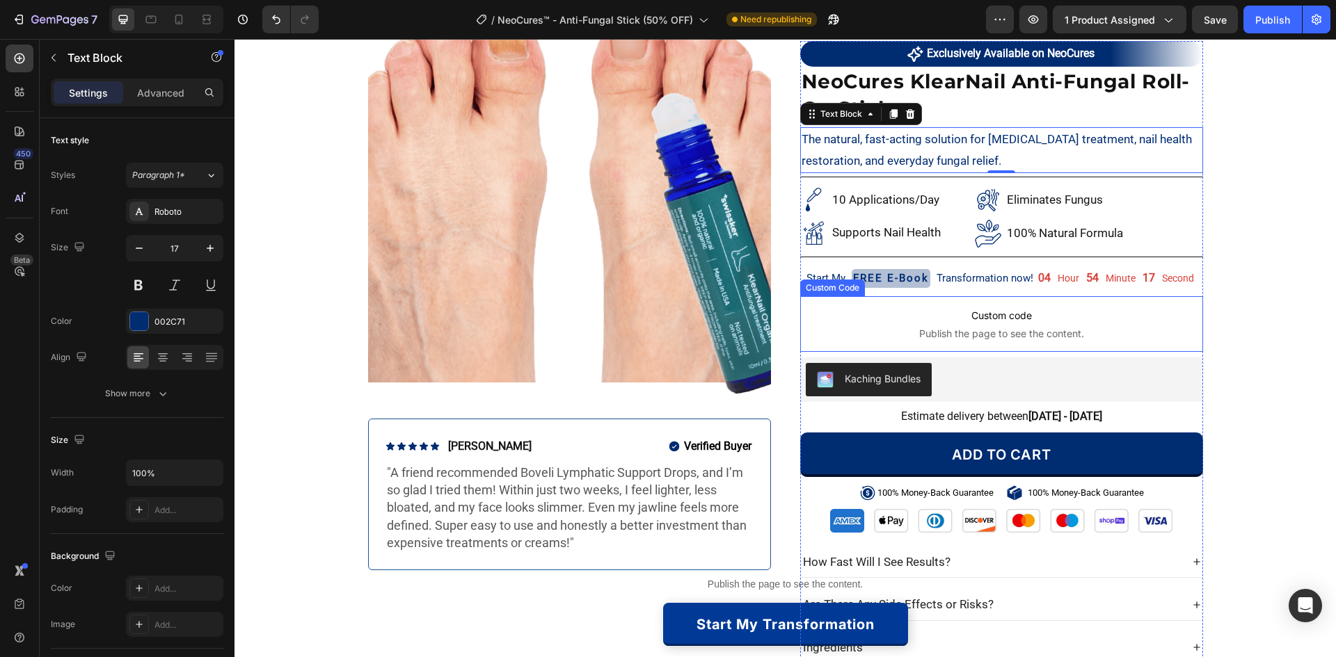
scroll to position [139, 0]
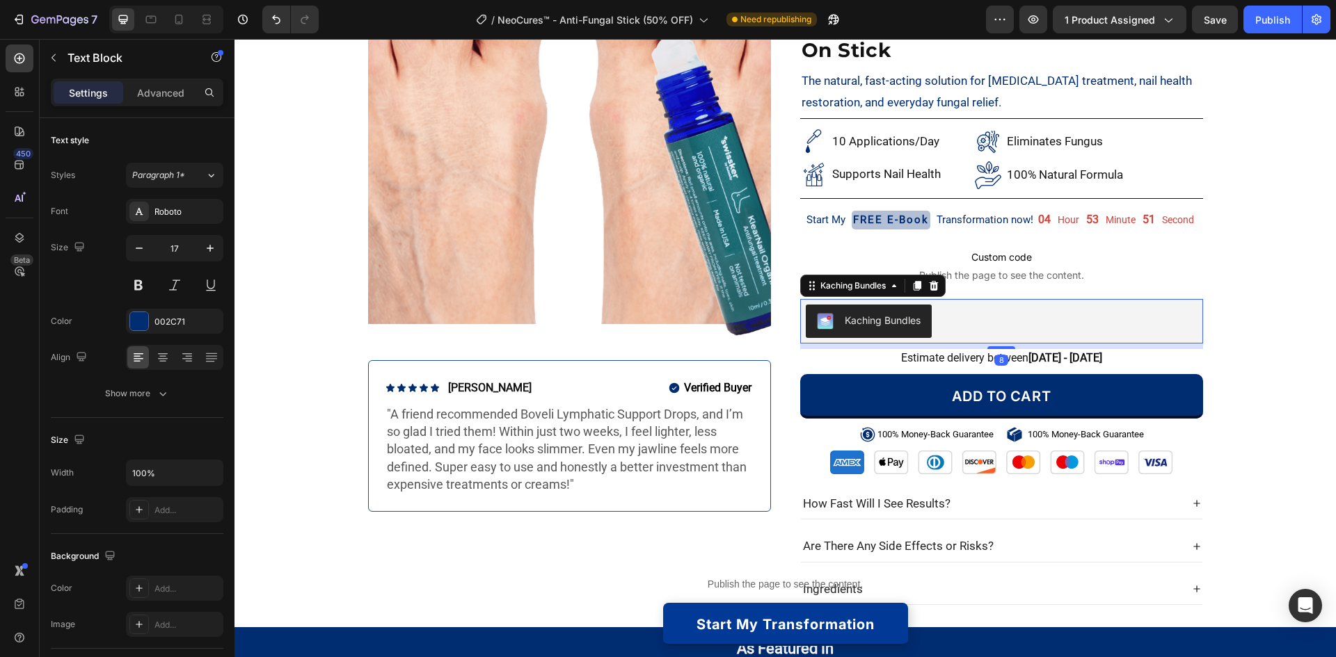
click at [800, 317] on div "Kaching Bundles" at bounding box center [1001, 321] width 403 height 45
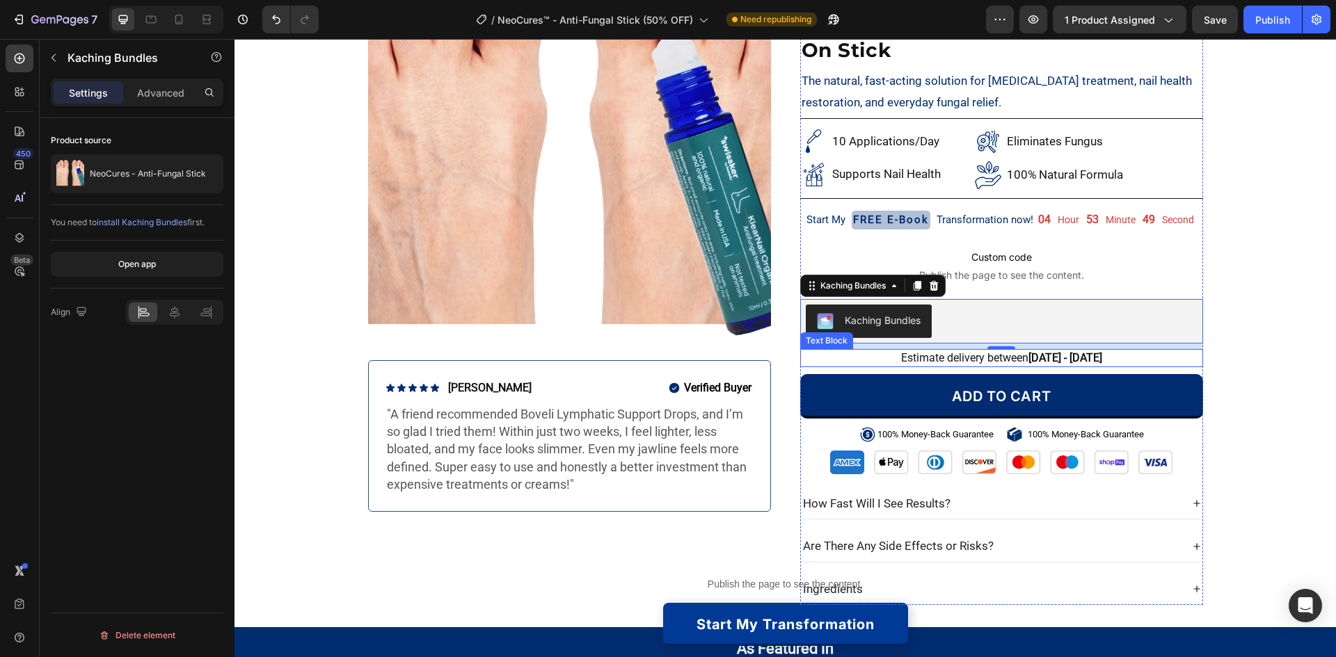
click at [800, 362] on div "Estimate delivery between [DATE] - [DATE]" at bounding box center [1001, 358] width 403 height 18
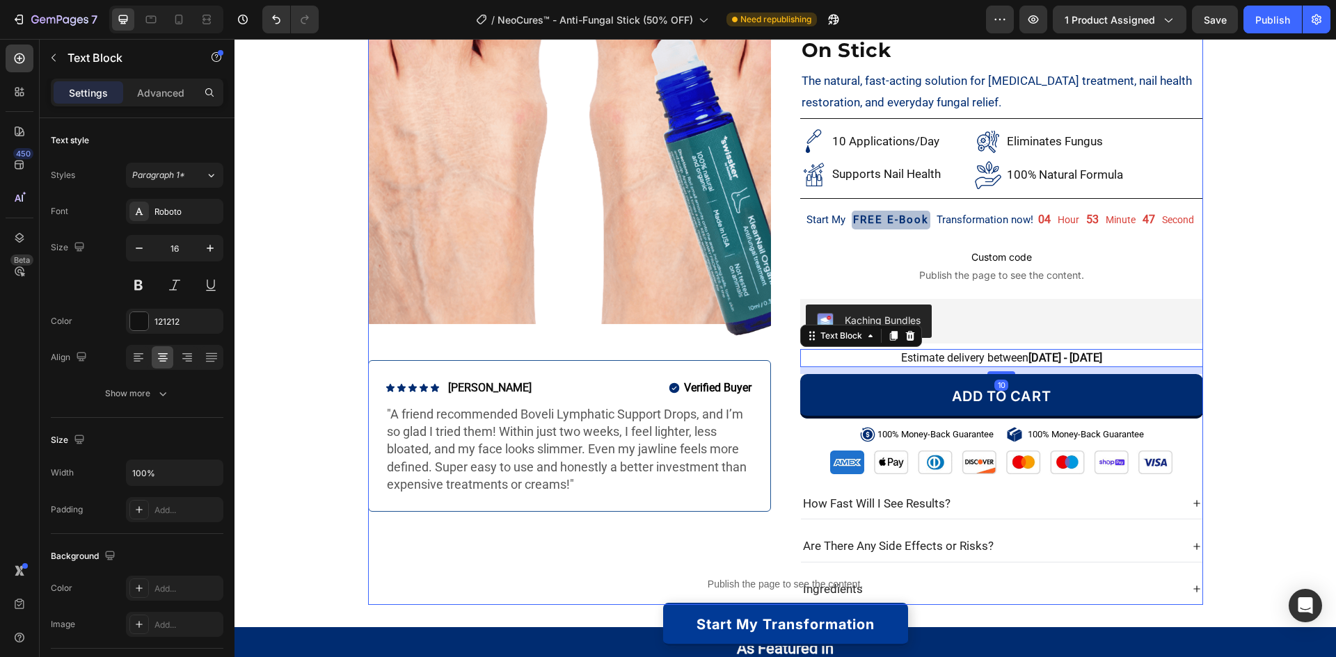
click at [776, 405] on div "Product Images Icon Icon Icon Icon Icon Icon List [PERSON_NAME] Text Block Row …" at bounding box center [785, 278] width 835 height 655
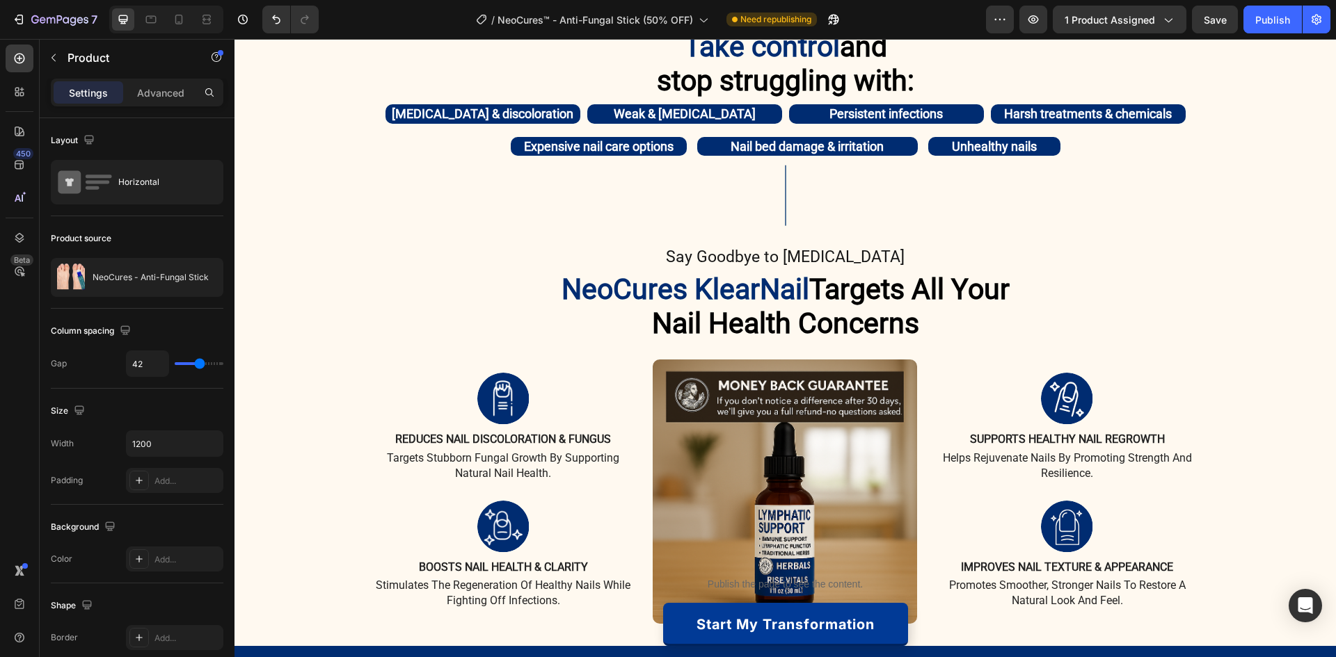
scroll to position [0, 0]
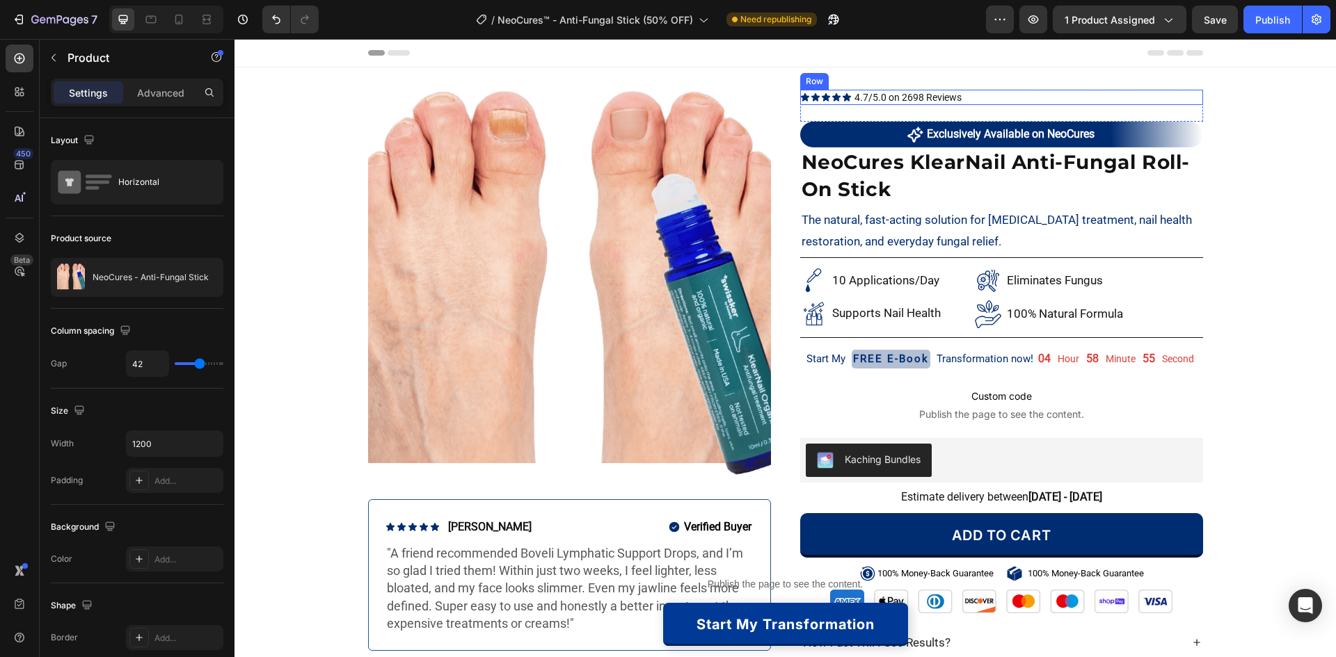
click at [979, 102] on div "Icon Icon Icon Icon Icon Icon List 4.7/5.0 on 2698 Reviews Text Block Row" at bounding box center [1001, 97] width 403 height 15
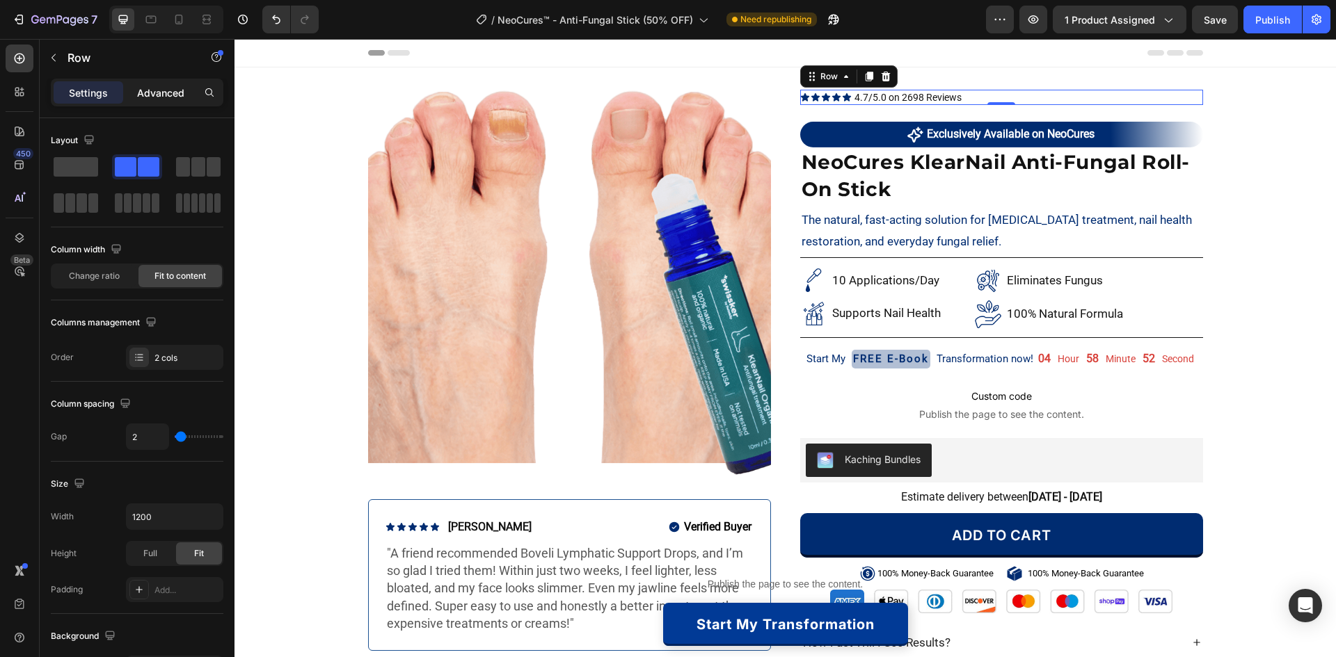
click at [169, 91] on p "Advanced" at bounding box center [160, 93] width 47 height 15
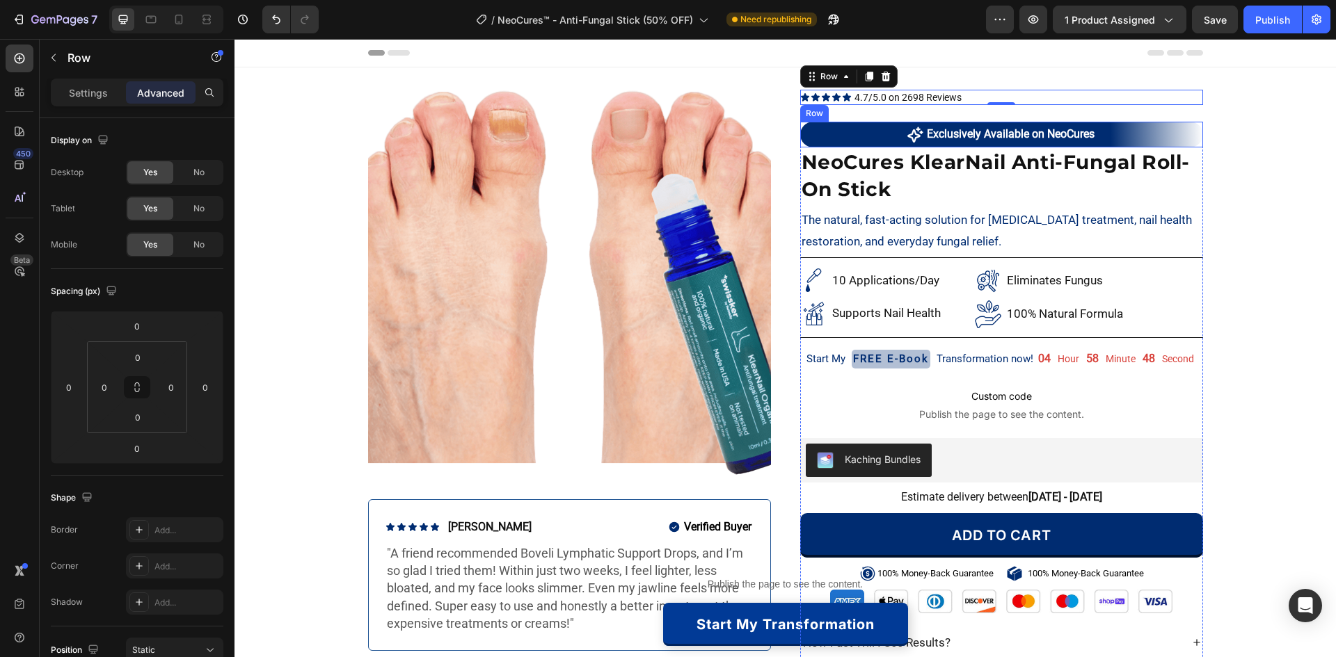
click at [811, 145] on div "Exclusively Available on NeoCures Item List ✦ Exclusively available on DoubleCh…" at bounding box center [1001, 135] width 403 height 26
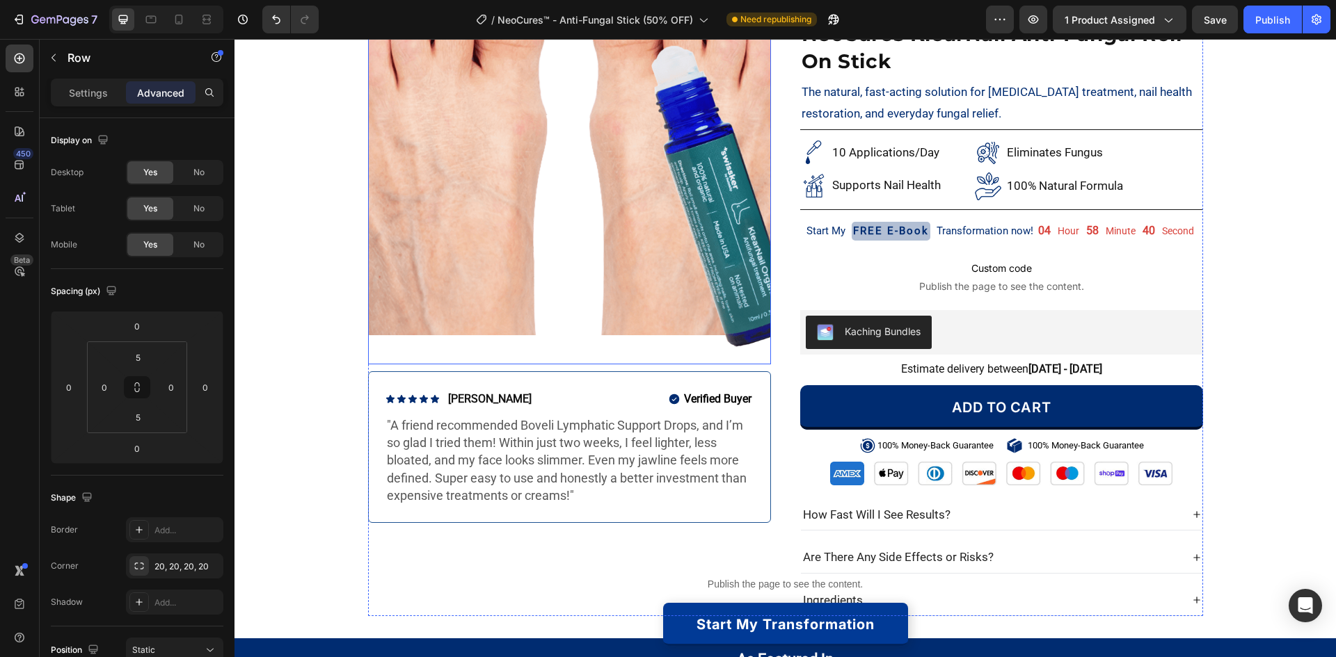
scroll to position [278, 0]
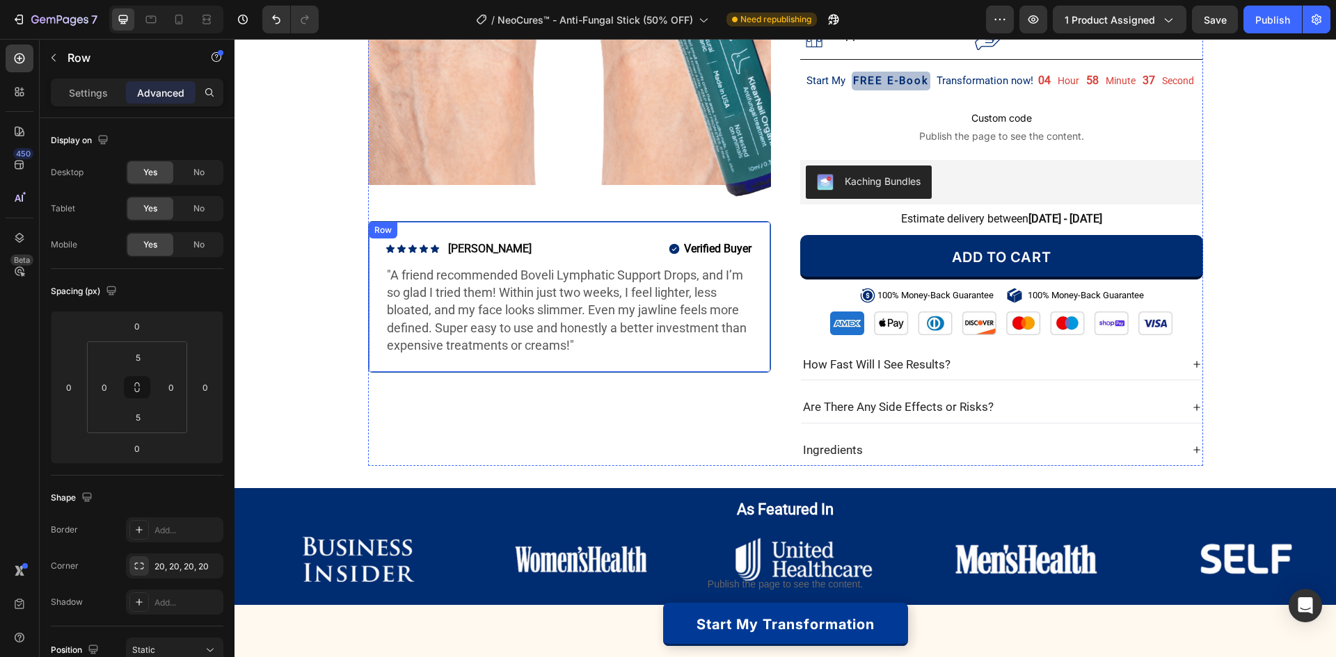
click at [765, 368] on div "Icon Icon Icon Icon Icon Icon List [PERSON_NAME] Text Block Row Verified Buyer …" at bounding box center [569, 297] width 403 height 152
click at [553, 394] on div "Product Images Icon Icon Icon Icon Icon Icon List [PERSON_NAME] Text Block Row …" at bounding box center [569, 138] width 403 height 655
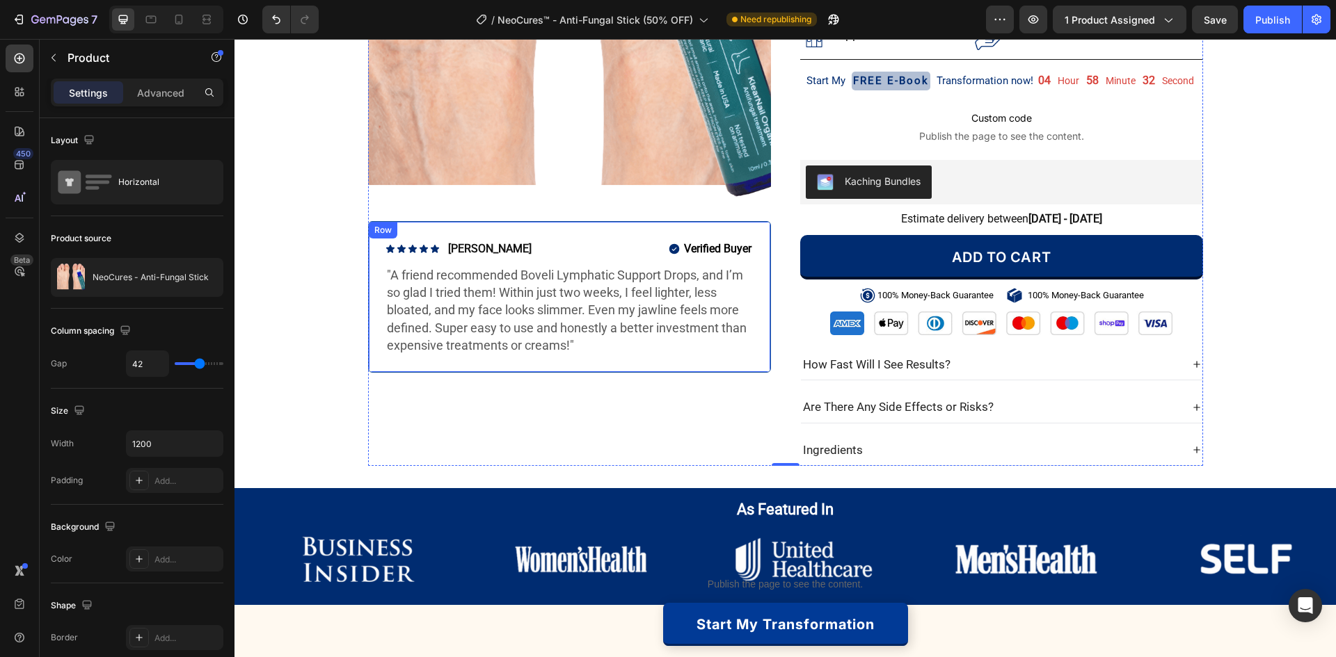
click at [543, 372] on div "Icon Icon Icon Icon Icon Icon List [PERSON_NAME] Text Block Row Verified Buyer …" at bounding box center [569, 297] width 403 height 152
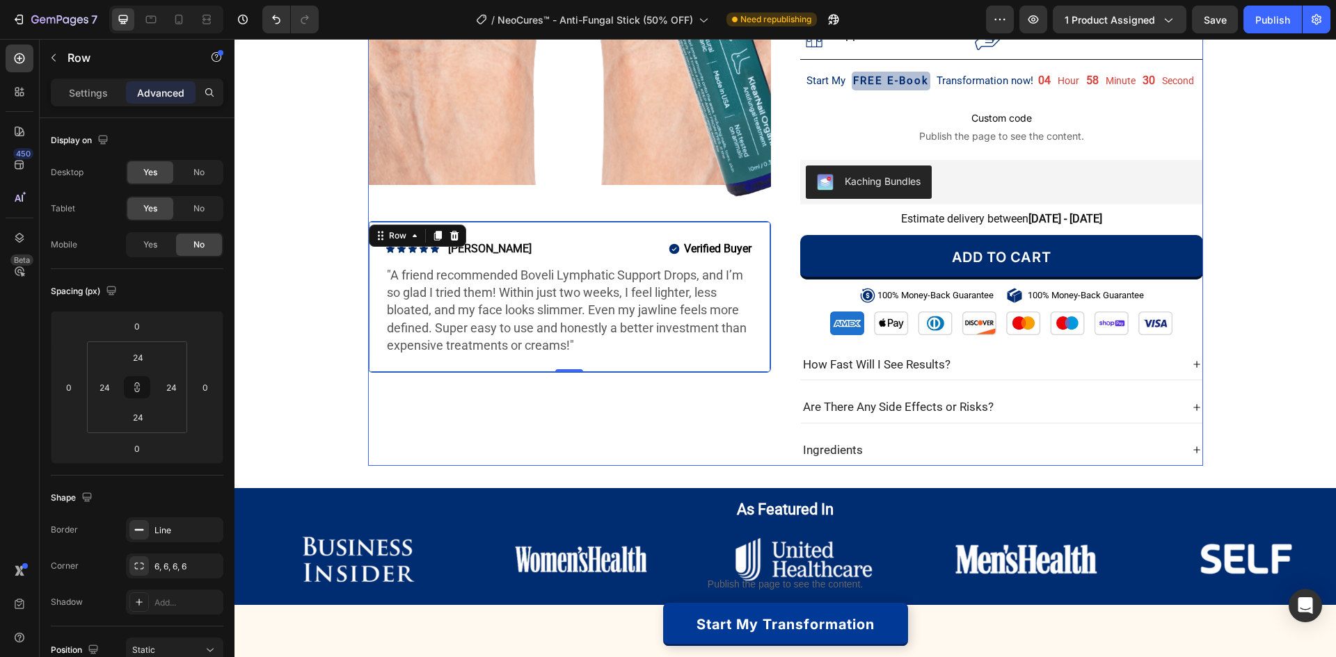
click at [478, 410] on div "Product Images Icon Icon Icon Icon Icon Icon List [PERSON_NAME] Text Block Row …" at bounding box center [569, 138] width 403 height 655
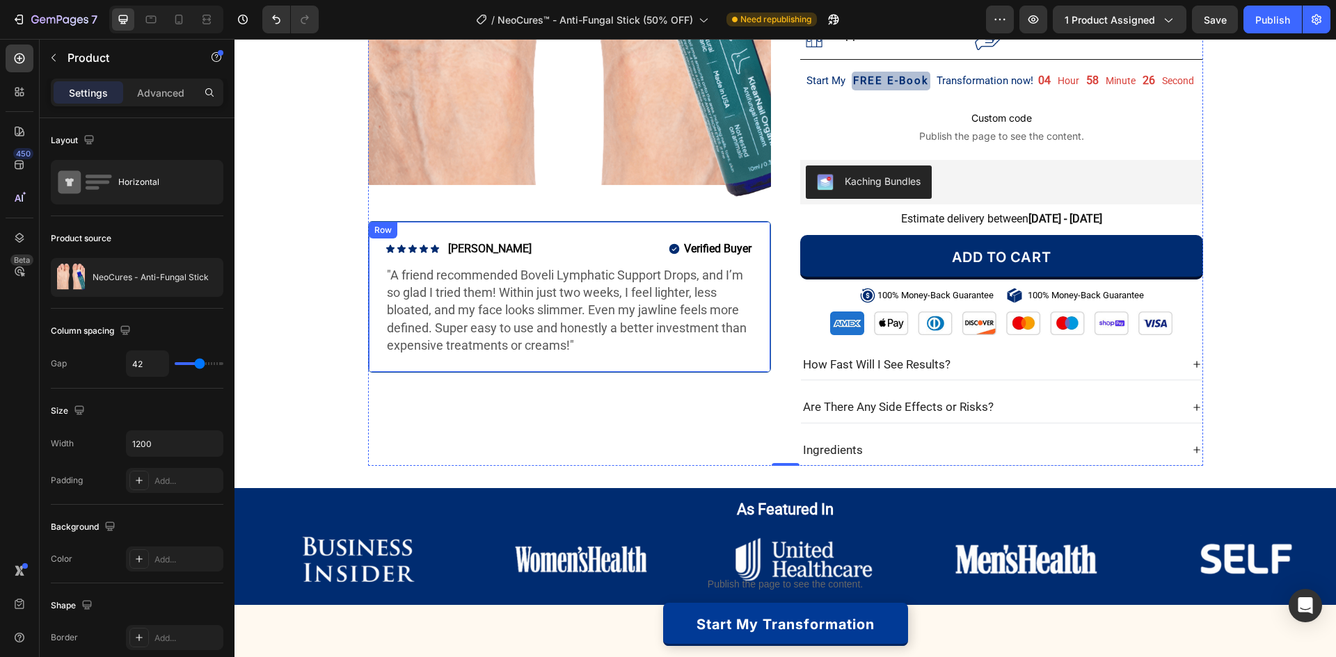
click at [378, 371] on div "Icon Icon Icon Icon Icon Icon List [PERSON_NAME] Text Block Row Verified Buyer …" at bounding box center [569, 297] width 403 height 152
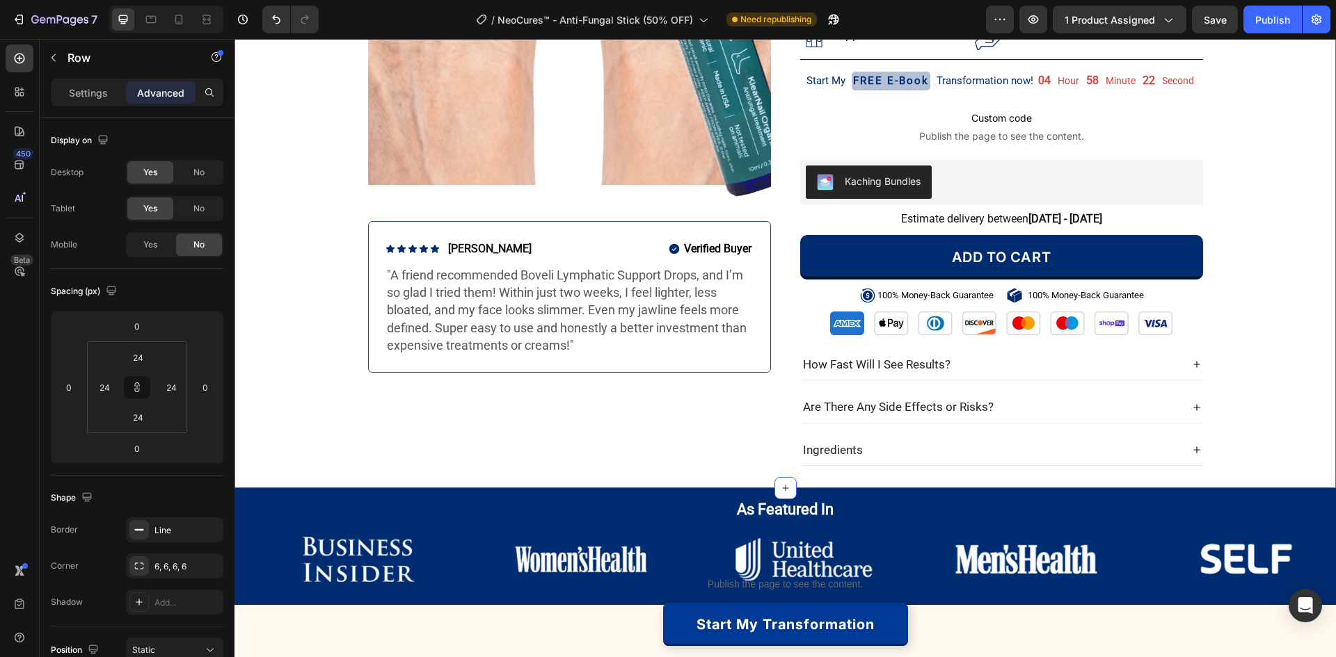
click at [342, 371] on div "Product Images Icon Icon Icon Icon Icon Icon List [PERSON_NAME] Text Block Row …" at bounding box center [784, 138] width 1101 height 655
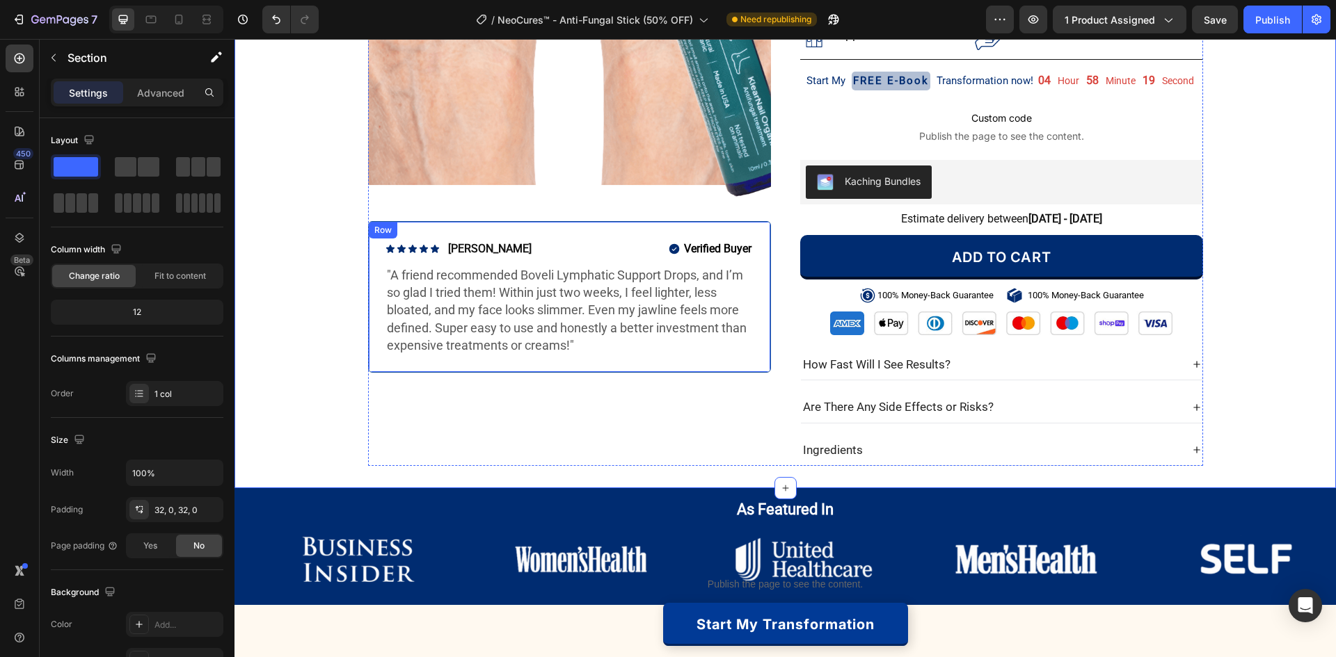
click at [764, 368] on div "Icon Icon Icon Icon Icon Icon List [PERSON_NAME] Text Block Row Verified Buyer …" at bounding box center [569, 297] width 403 height 152
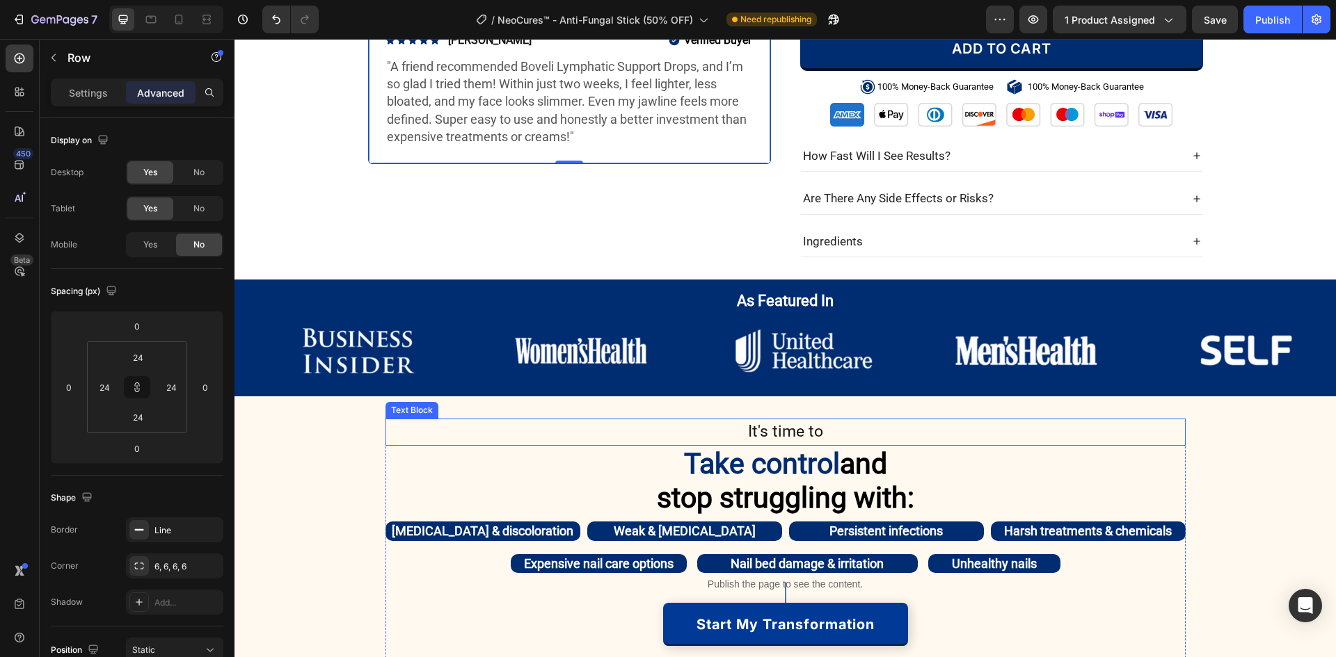
scroll to position [696, 0]
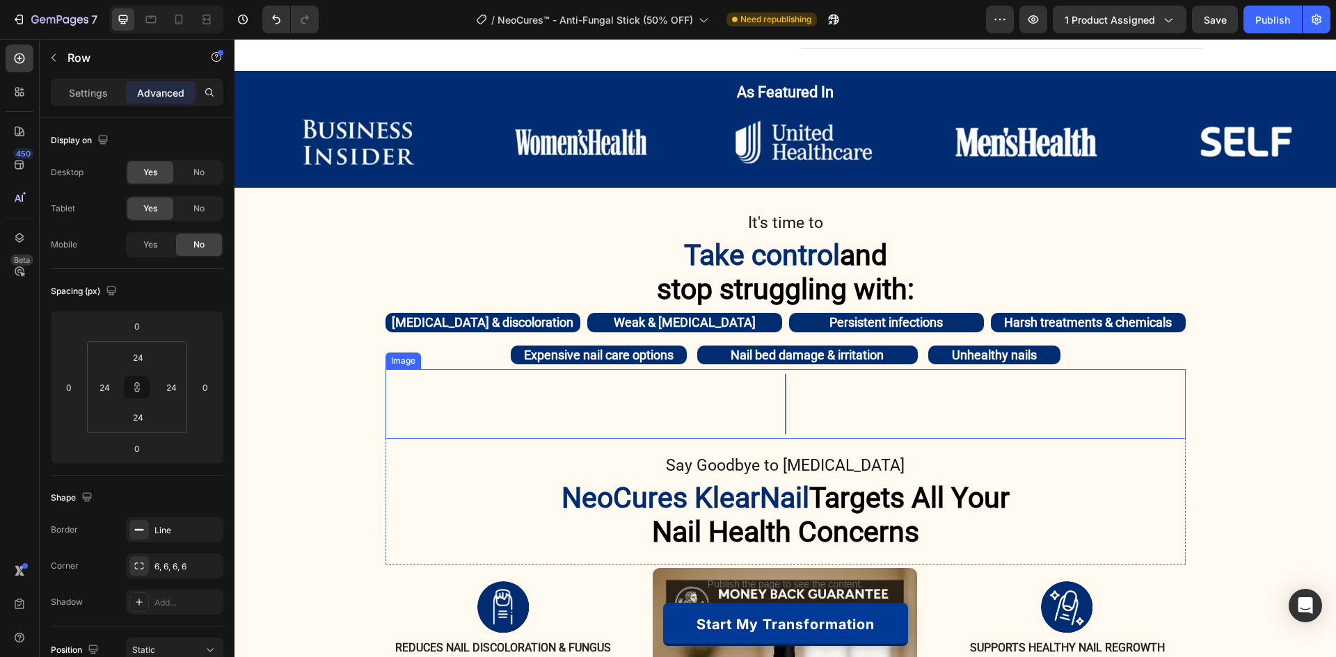
click at [774, 394] on img at bounding box center [786, 404] width 70 height 70
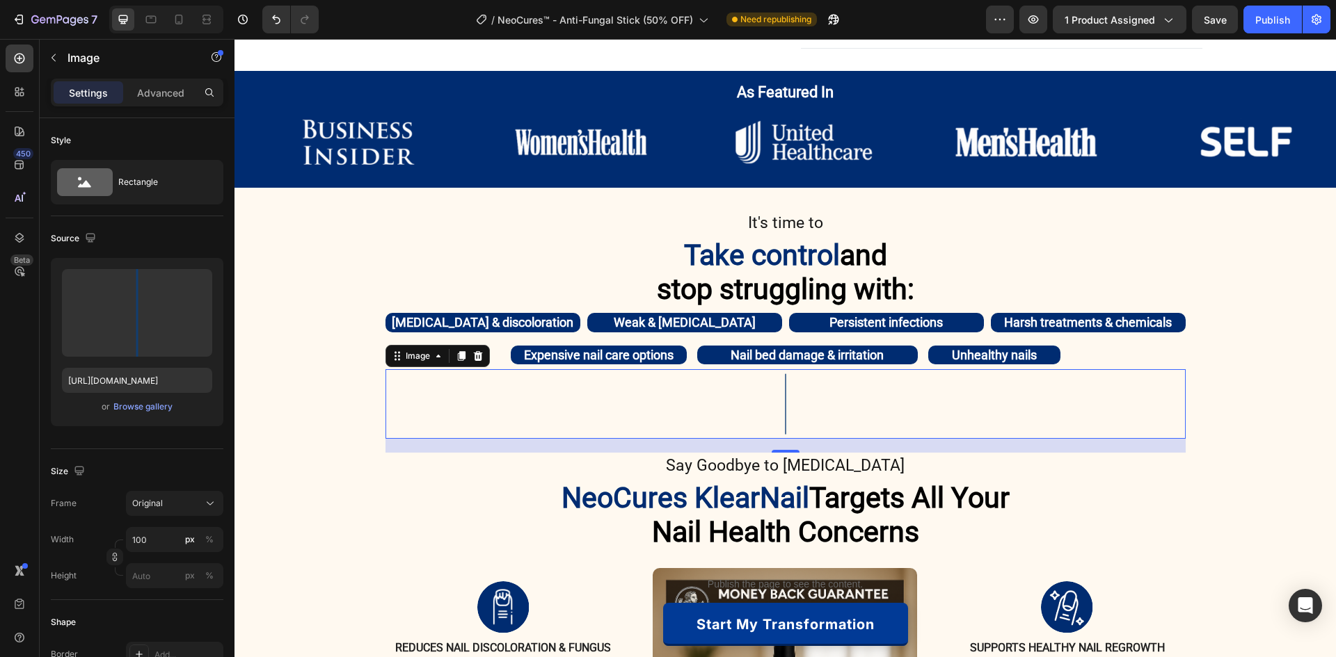
scroll to position [835, 0]
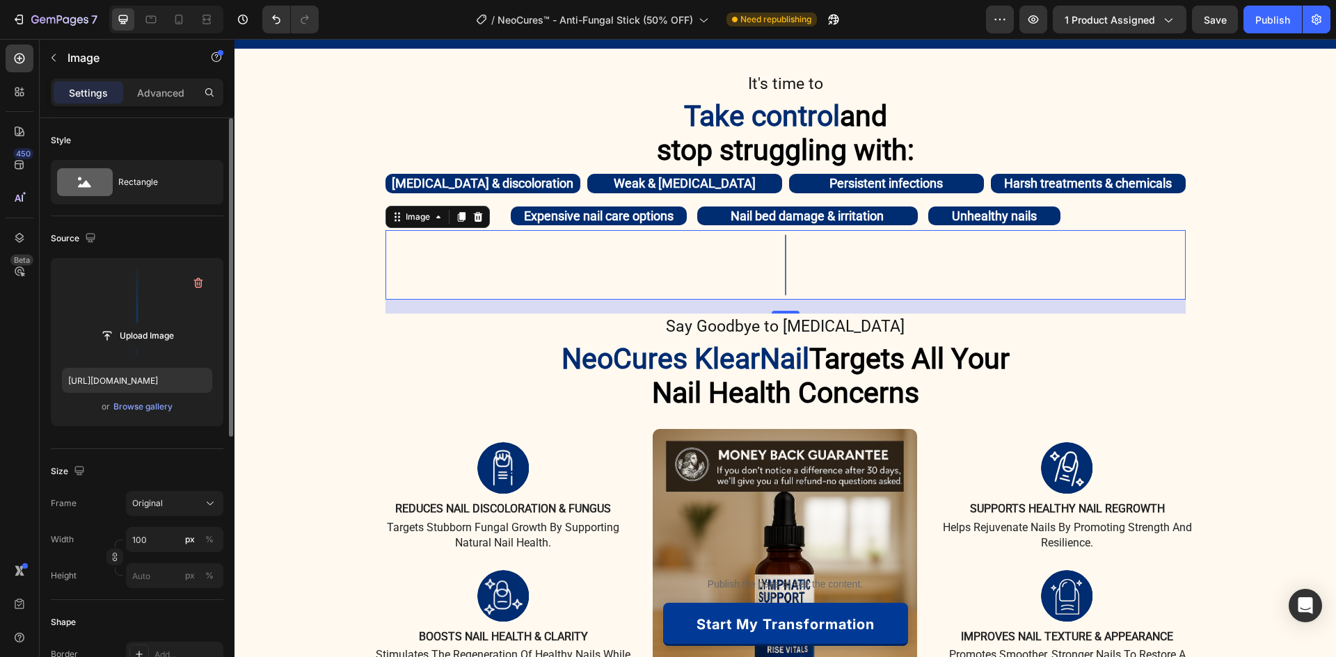
click at [149, 285] on label at bounding box center [137, 313] width 150 height 88
click at [149, 324] on input "file" at bounding box center [137, 336] width 96 height 24
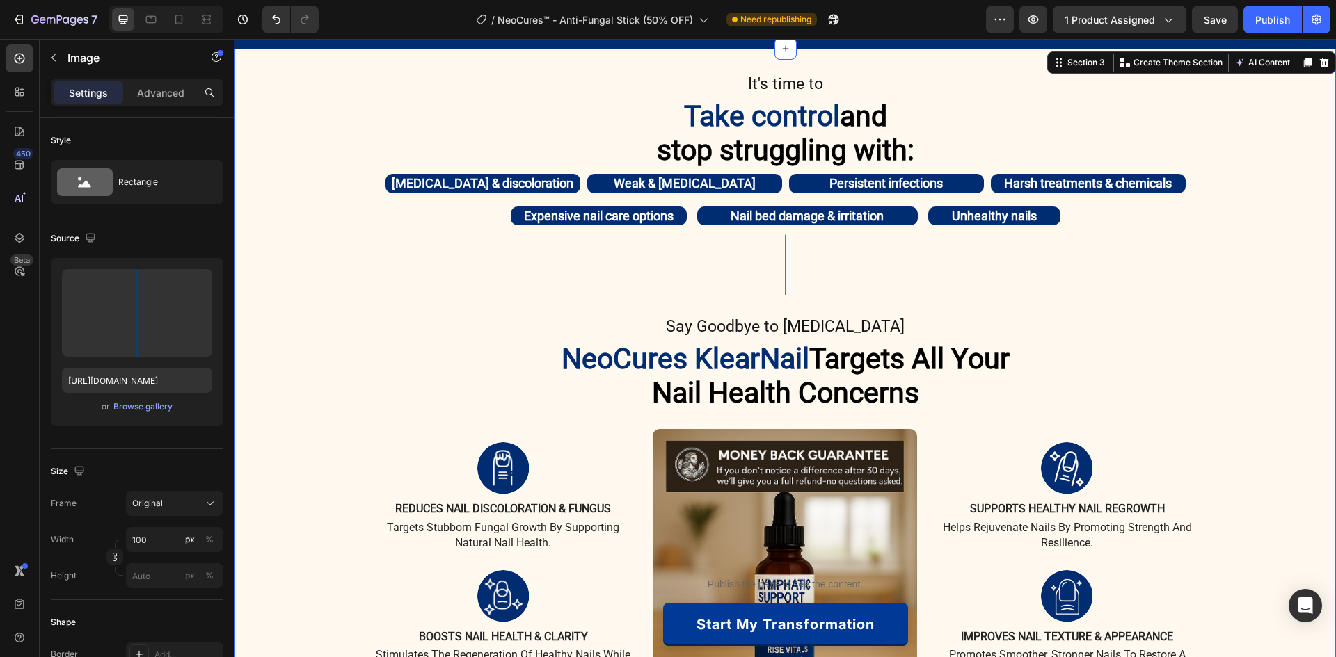
click at [297, 268] on div "It's time to Text Block Take control and stop struggling with: Heading Double C…" at bounding box center [784, 382] width 1101 height 623
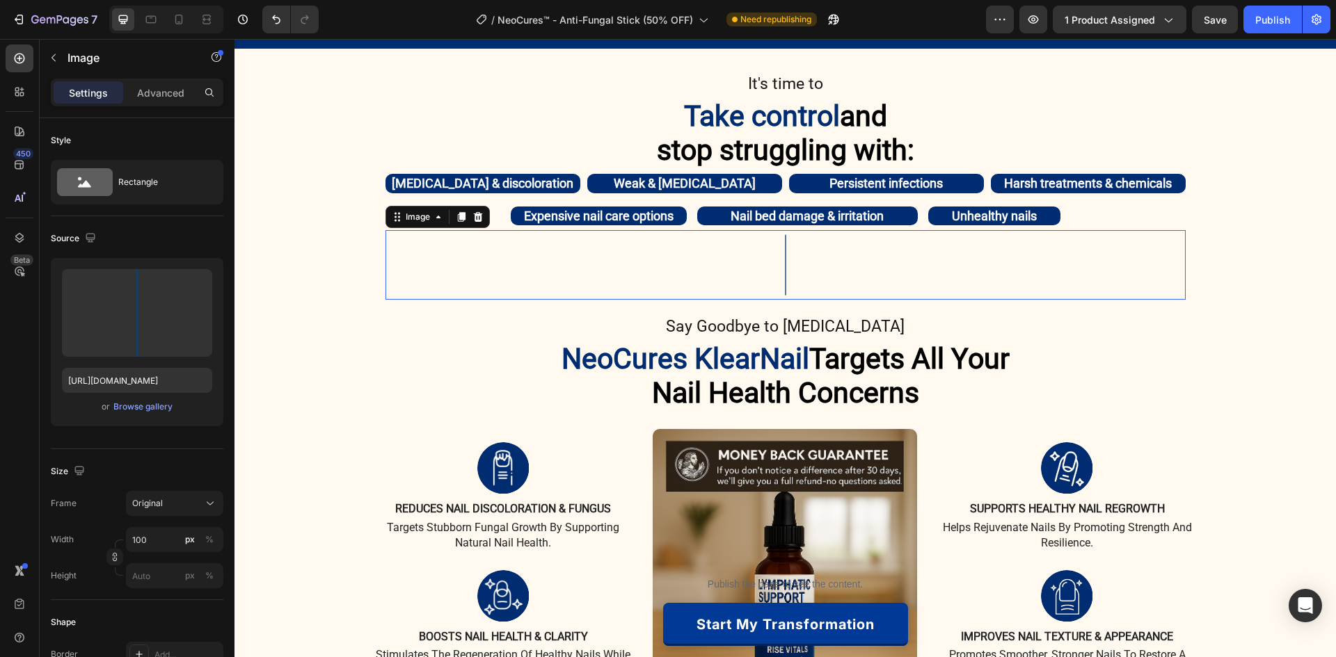
click at [759, 273] on img at bounding box center [786, 265] width 70 height 70
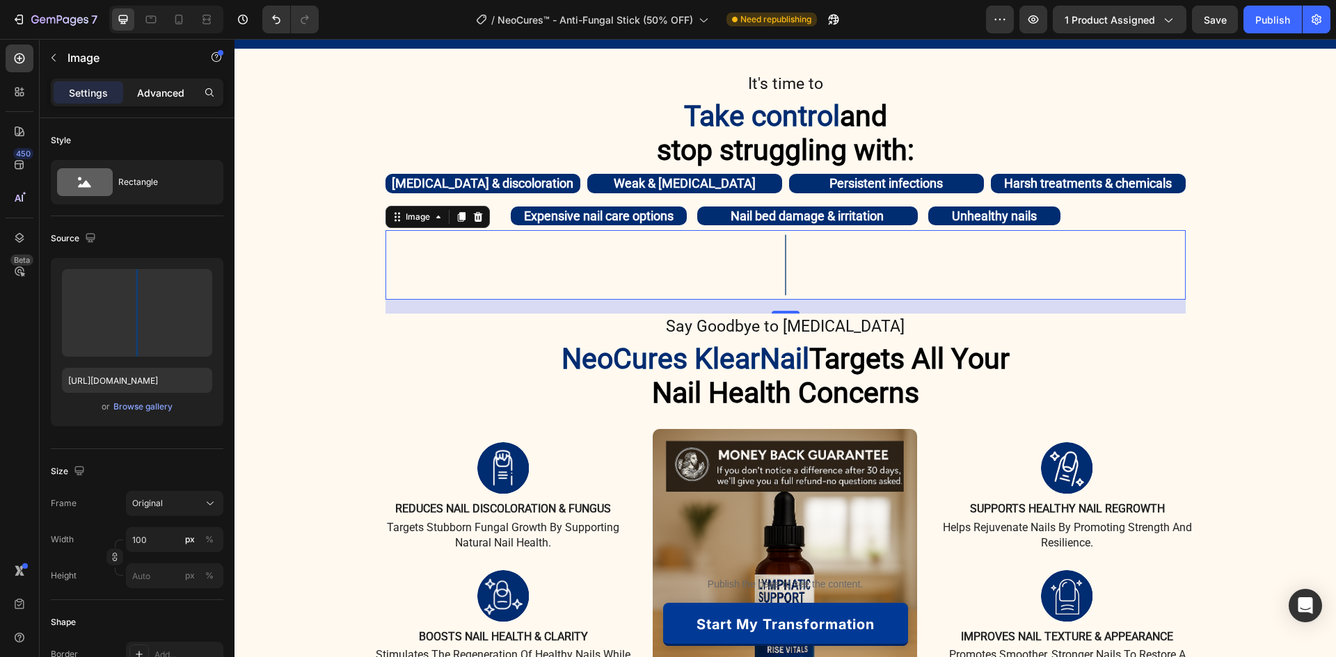
click at [158, 87] on p "Advanced" at bounding box center [160, 93] width 47 height 15
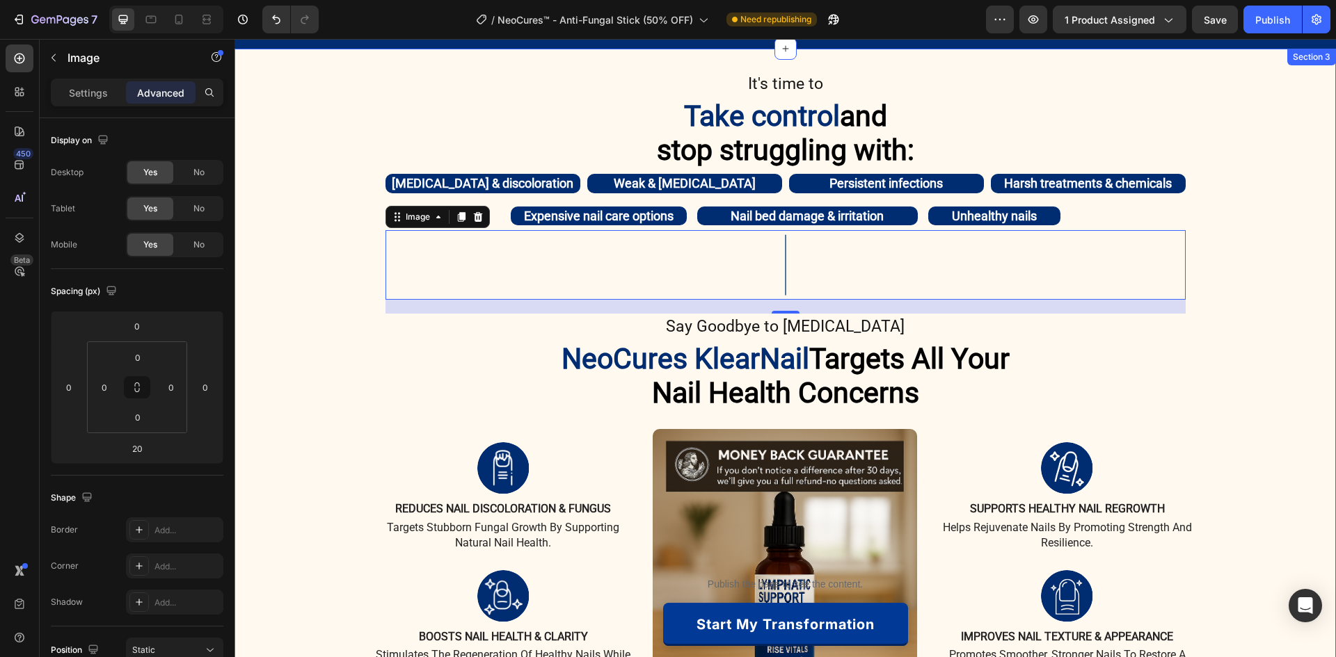
click at [312, 284] on div "It's time to Text Block Take control and stop struggling with: Heading Double C…" at bounding box center [784, 382] width 1101 height 623
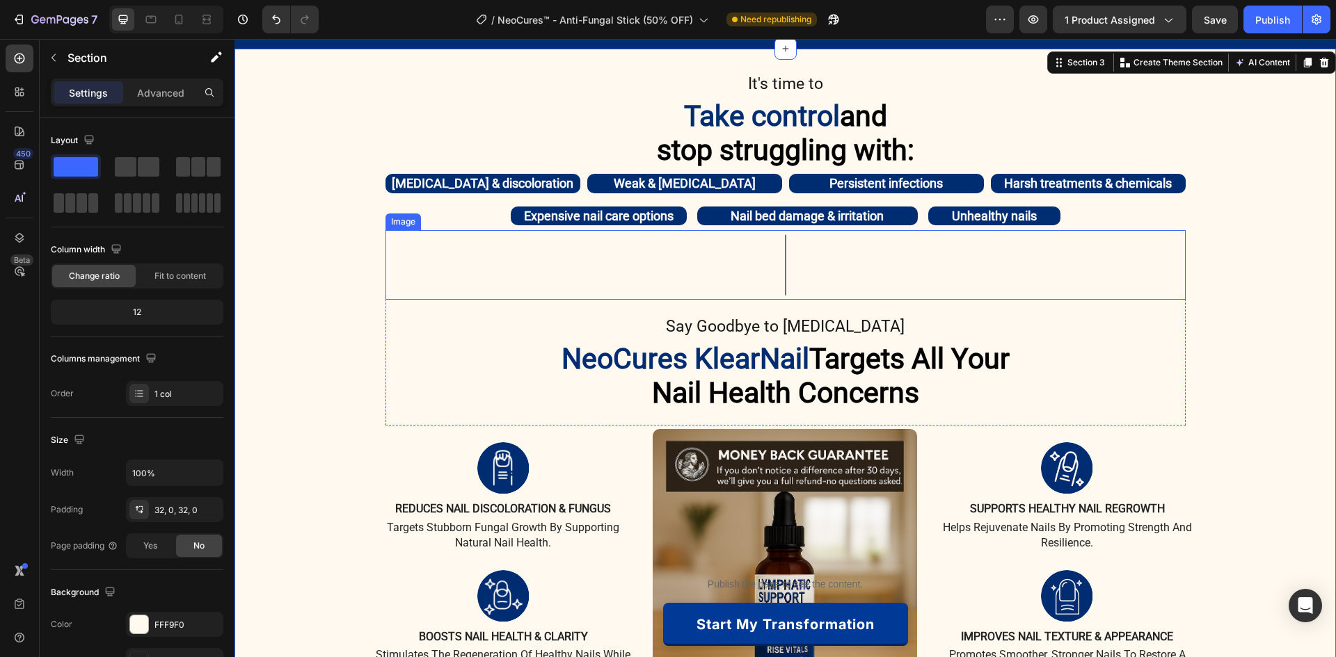
click at [785, 266] on img at bounding box center [786, 265] width 70 height 70
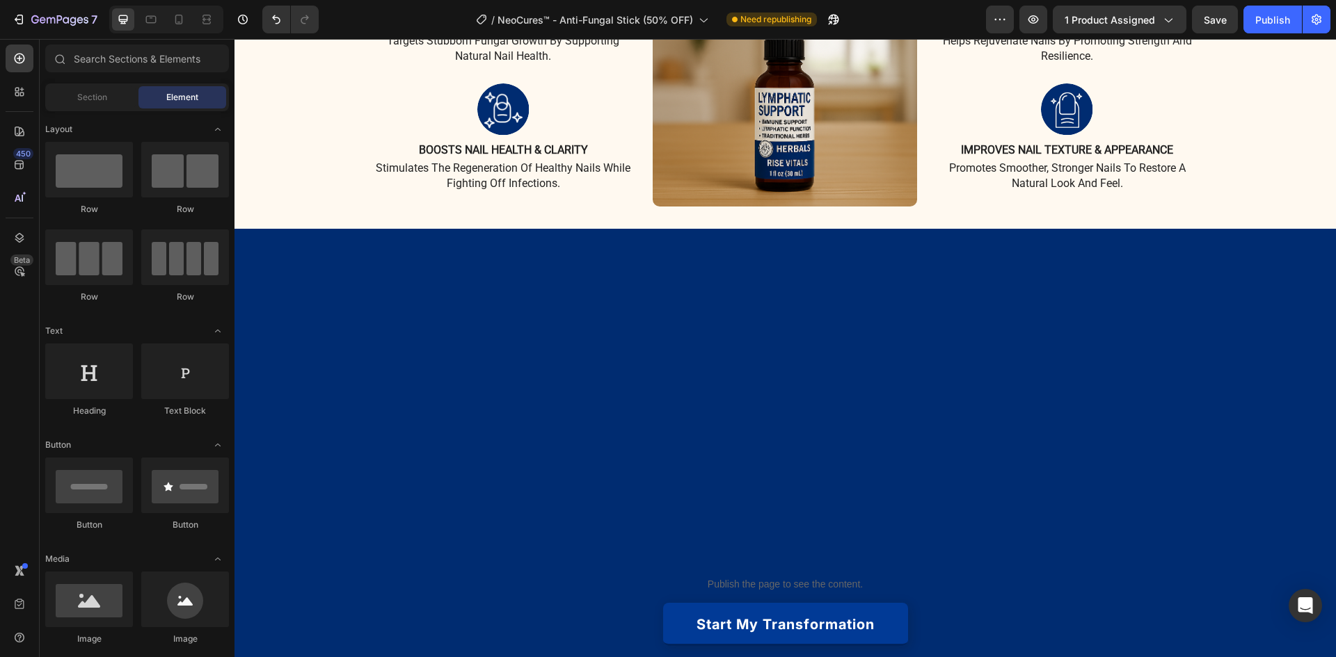
scroll to position [0, 0]
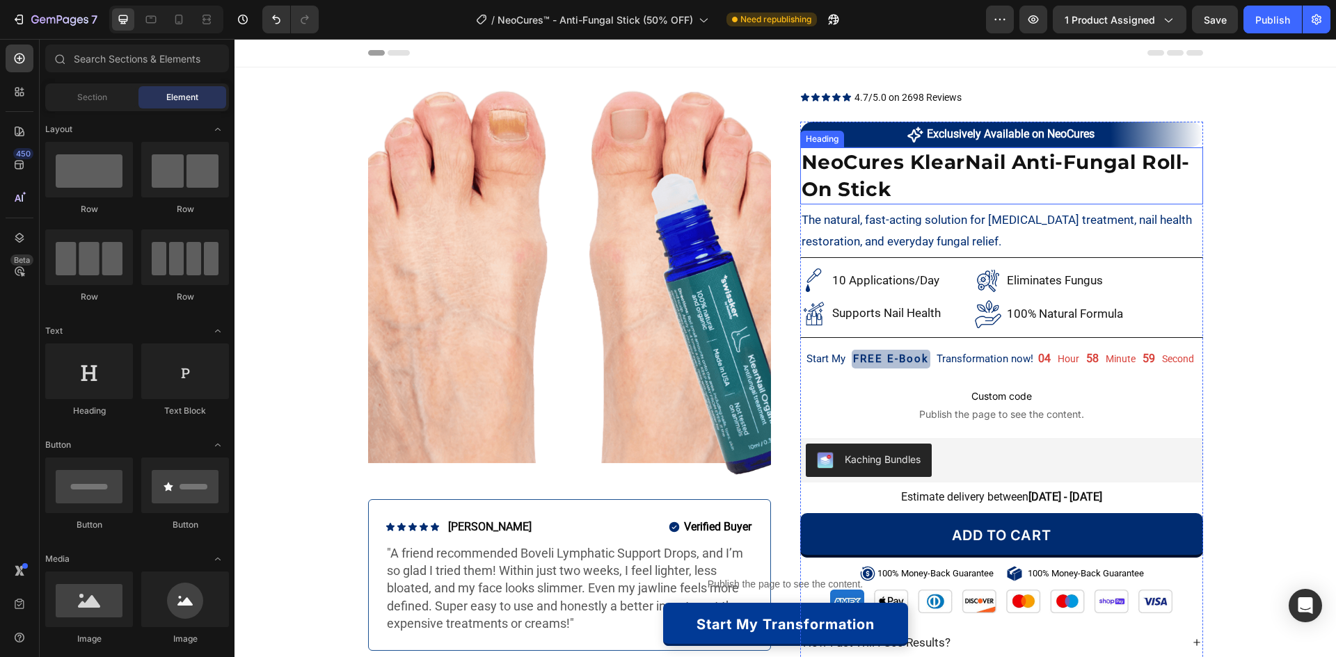
click at [890, 164] on h2 "NeoCures KlearNail Anti-Fungal Roll-On Stick" at bounding box center [1001, 176] width 403 height 57
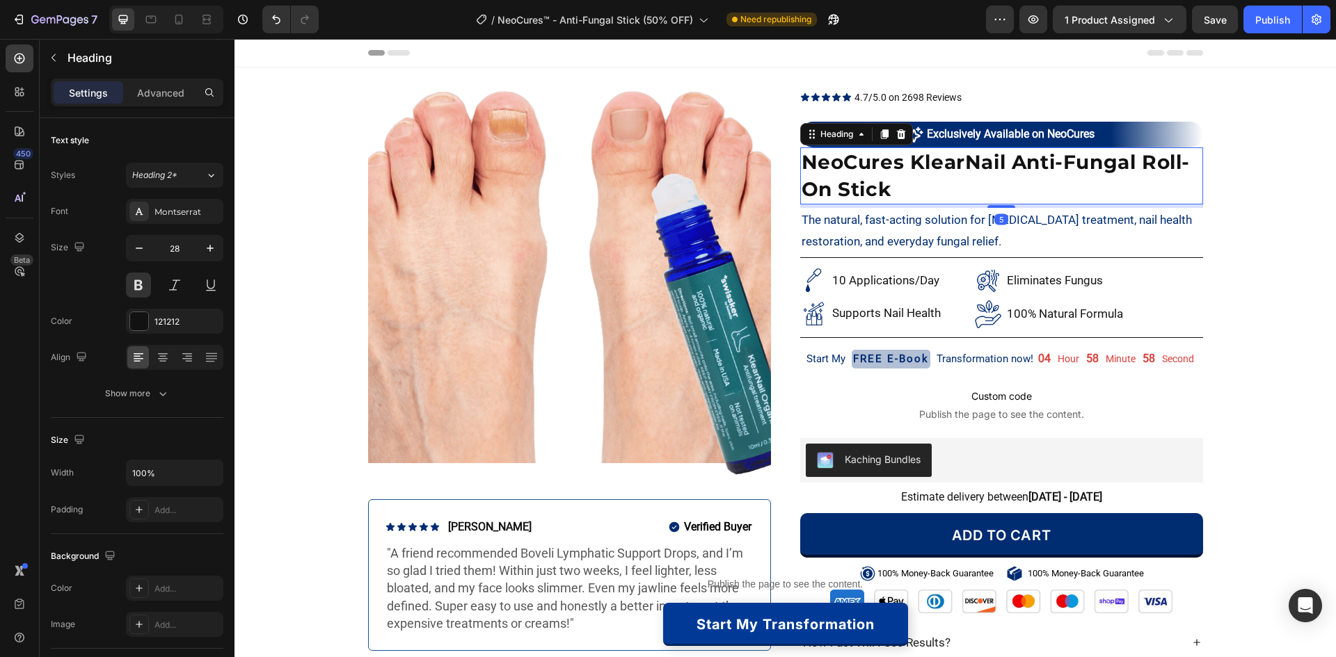
click at [916, 168] on h2 "NeoCures KlearNail Anti-Fungal Roll-On Stick" at bounding box center [1001, 176] width 403 height 57
click at [916, 168] on p "NeoCures KlearNail Anti-Fungal Roll-On Stick" at bounding box center [1002, 176] width 400 height 54
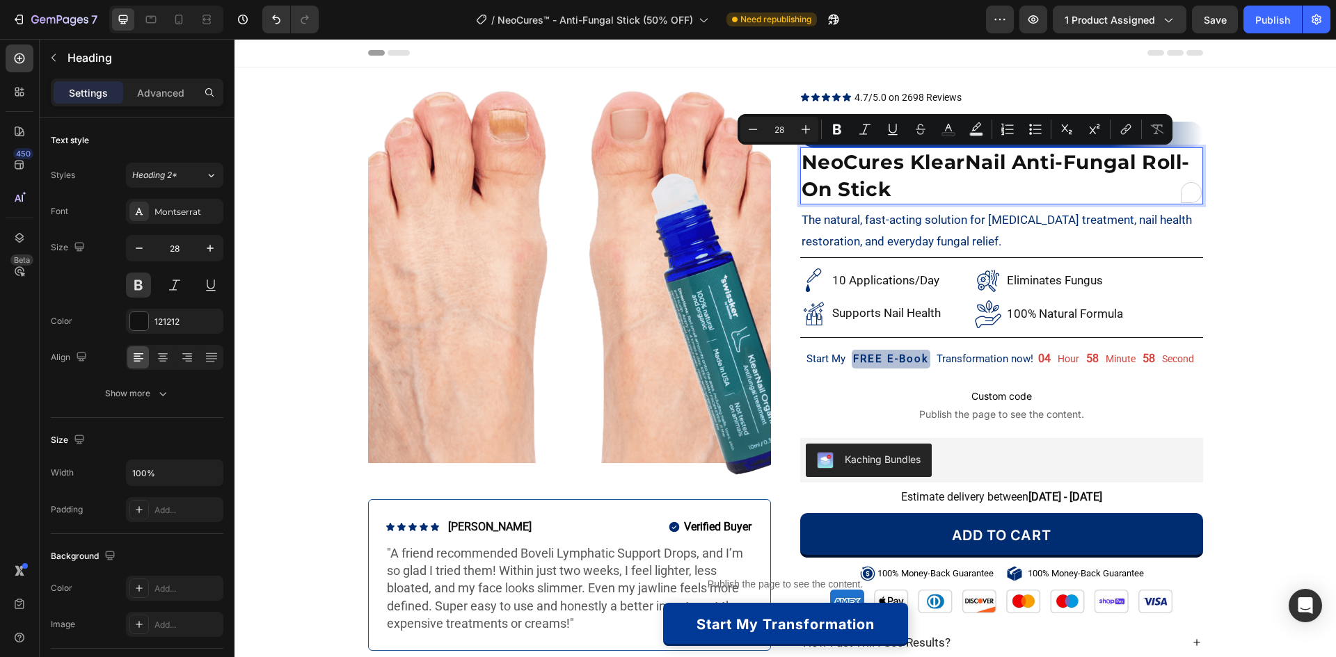
click at [1006, 173] on p "NeoCures KlearNail Anti-Fungal Roll-On Stick" at bounding box center [1002, 176] width 400 height 54
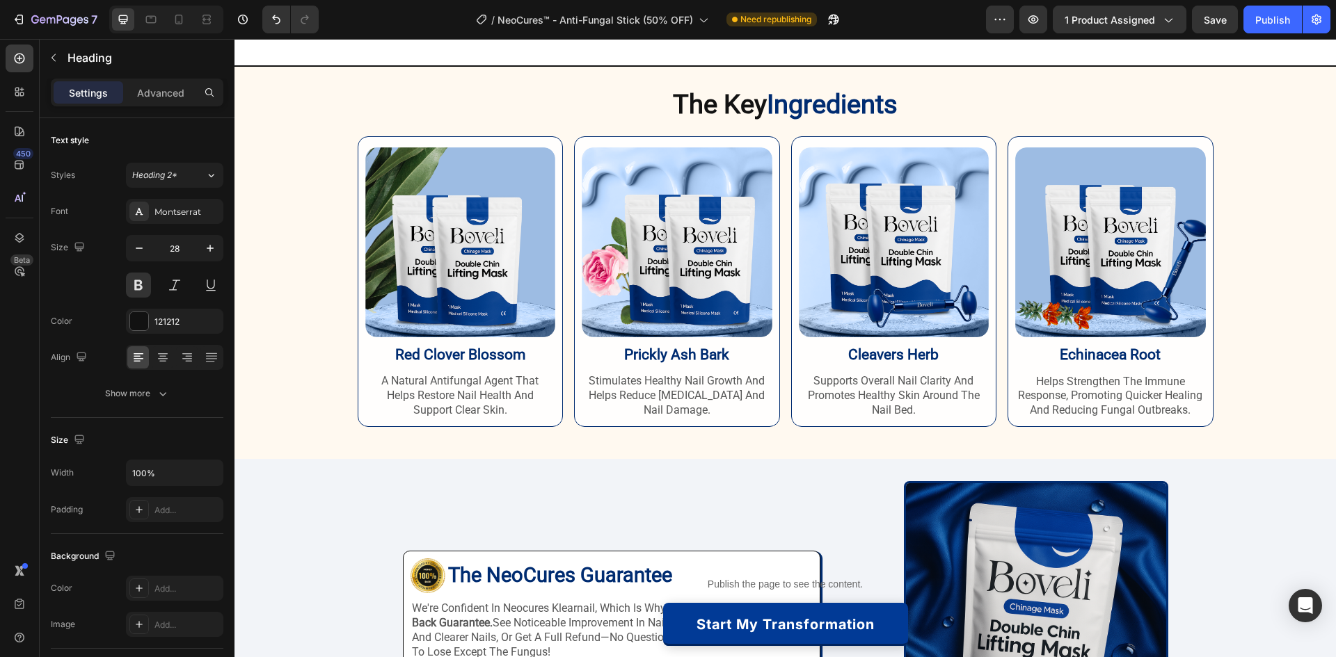
scroll to position [2366, 0]
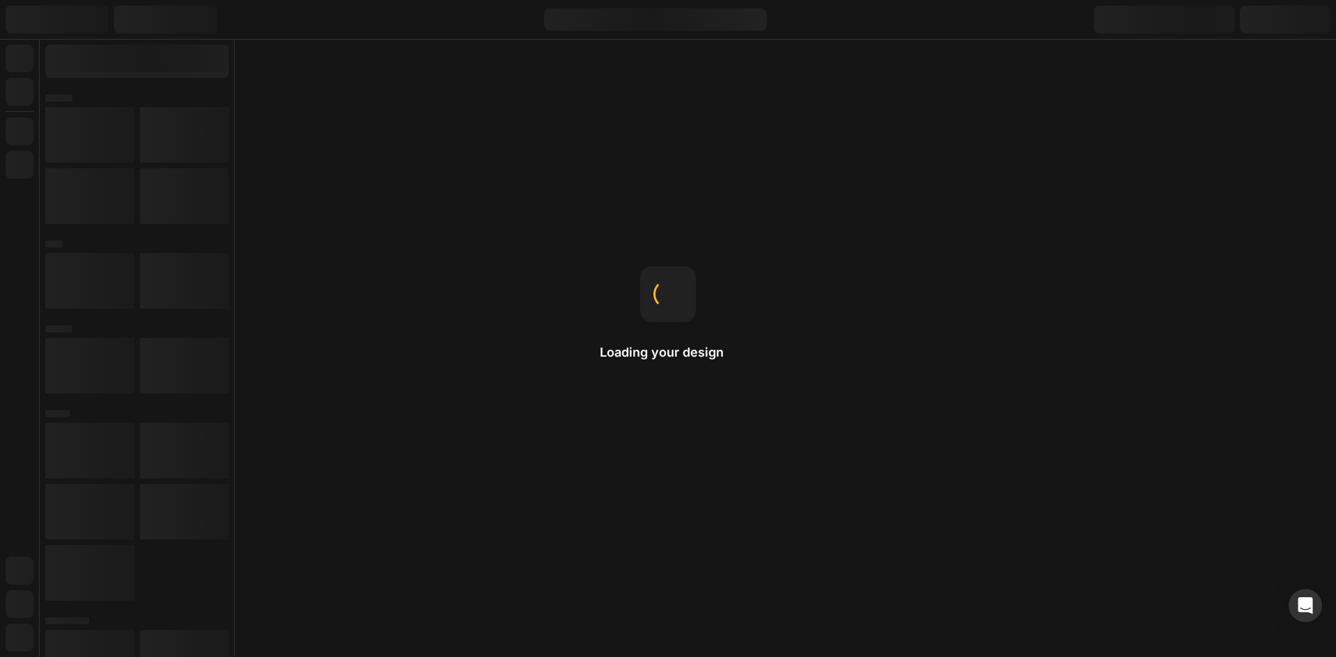
click at [667, 556] on icon at bounding box center [668, 563] width 17 height 17
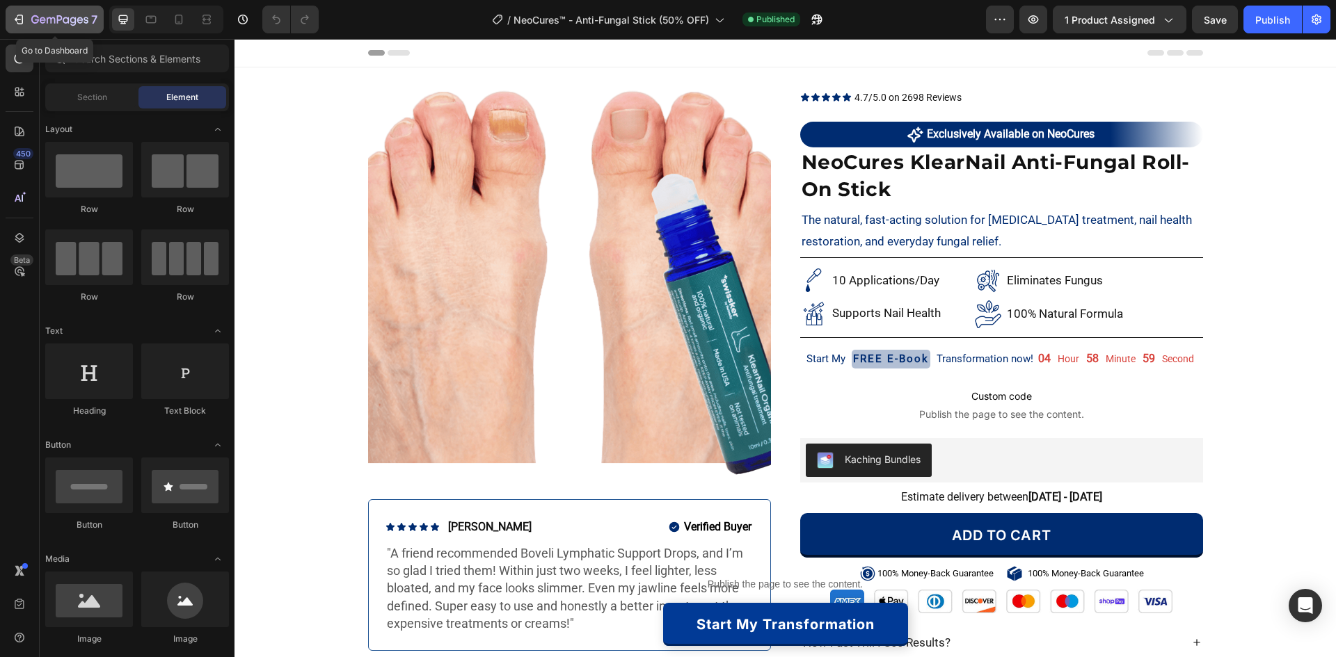
click at [56, 24] on icon "button" at bounding box center [59, 21] width 57 height 12
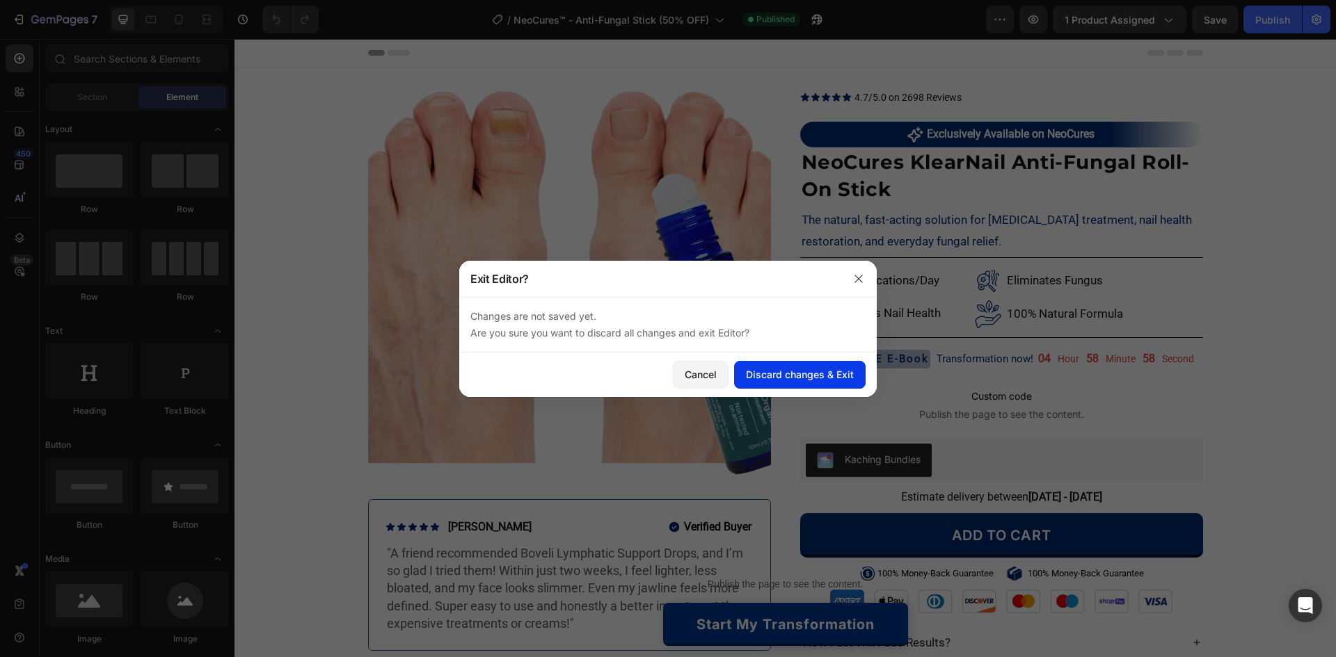
click at [802, 377] on div "Discard changes & Exit" at bounding box center [800, 374] width 108 height 15
